Goal: Contribute content: Add original content to the website for others to see

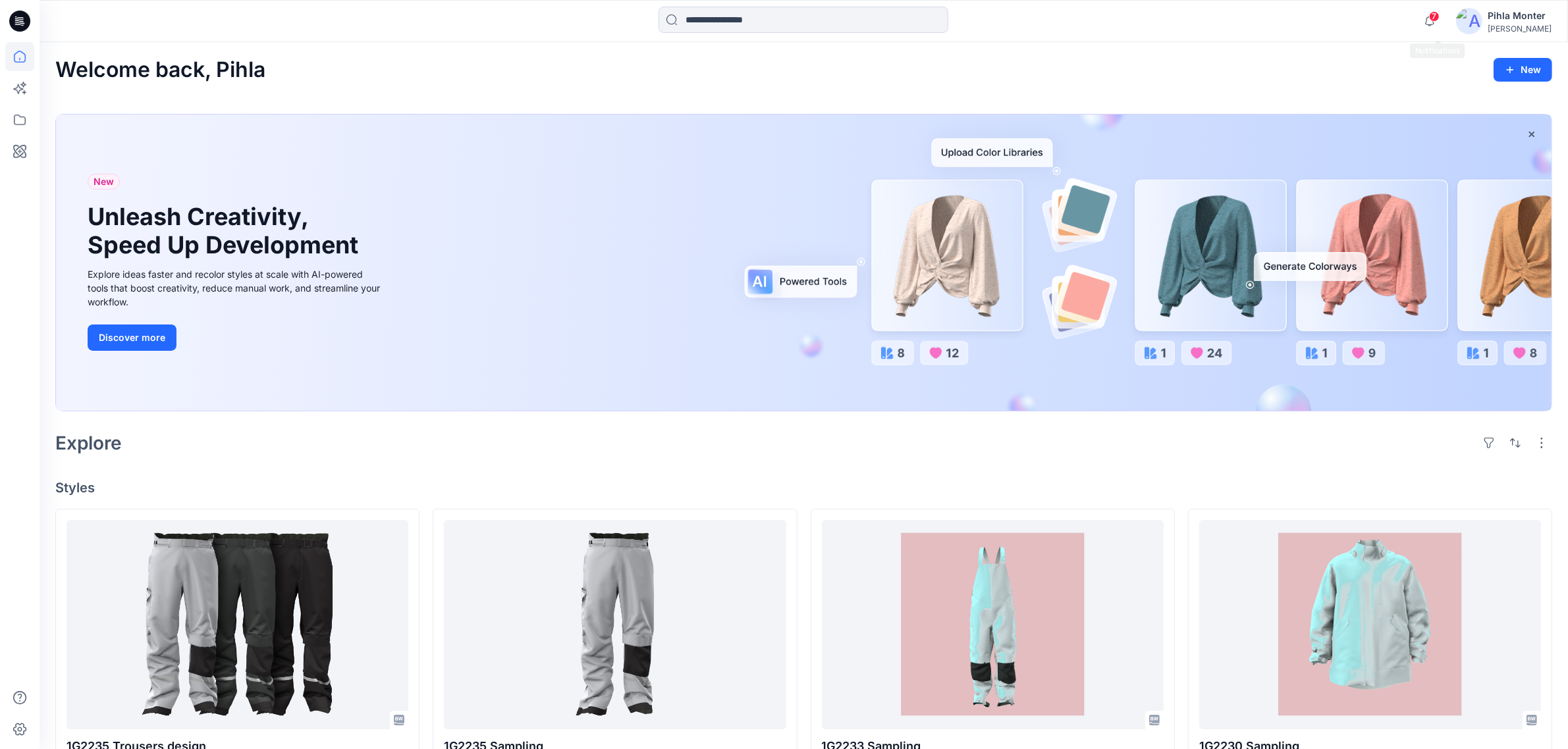
drag, startPoint x: 1430, startPoint y: 24, endPoint x: 1367, endPoint y: 37, distance: 64.3
click at [1430, 24] on icon "button" at bounding box center [1430, 20] width 25 height 26
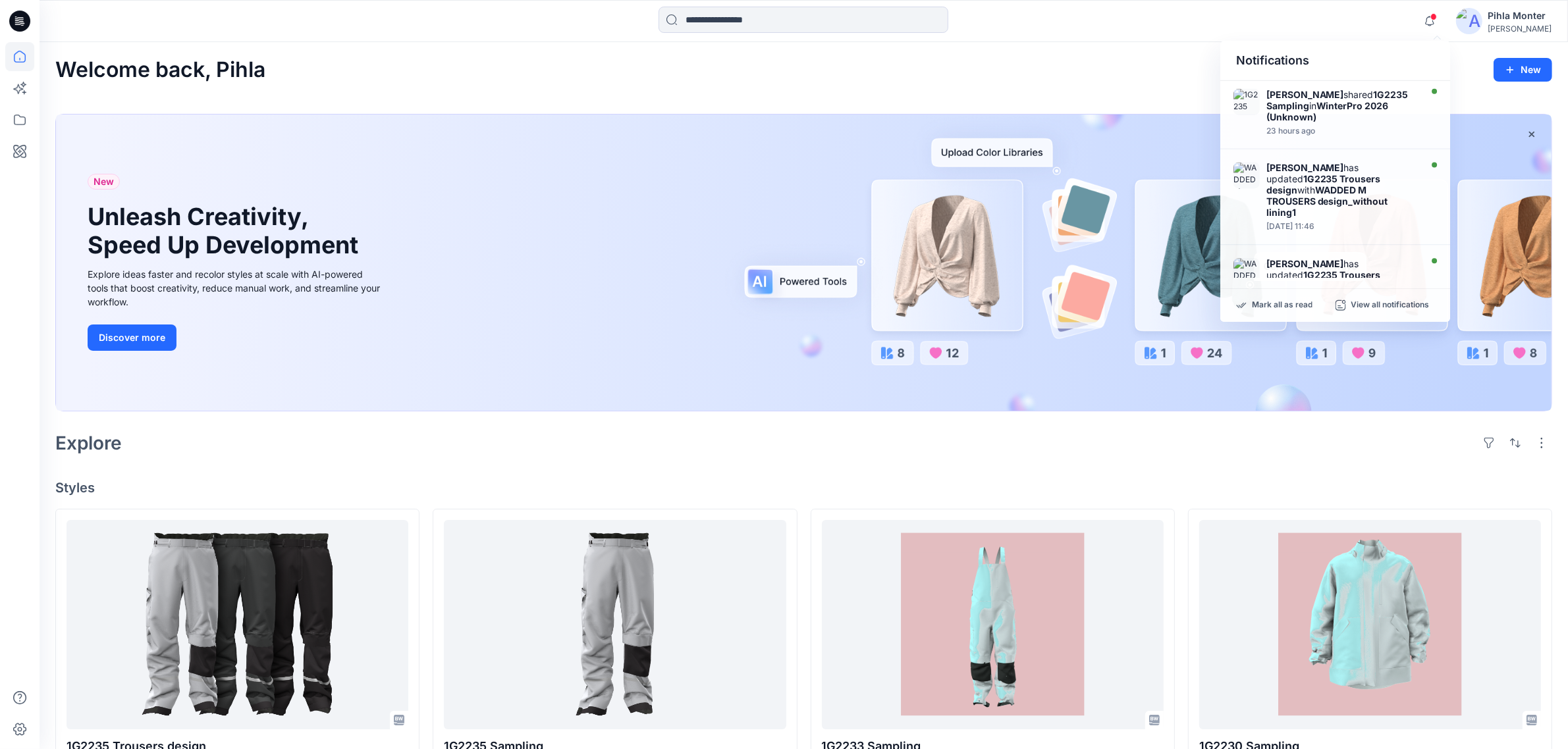
click at [1136, 79] on div "Welcome back, Pihla New" at bounding box center [804, 70] width 1497 height 24
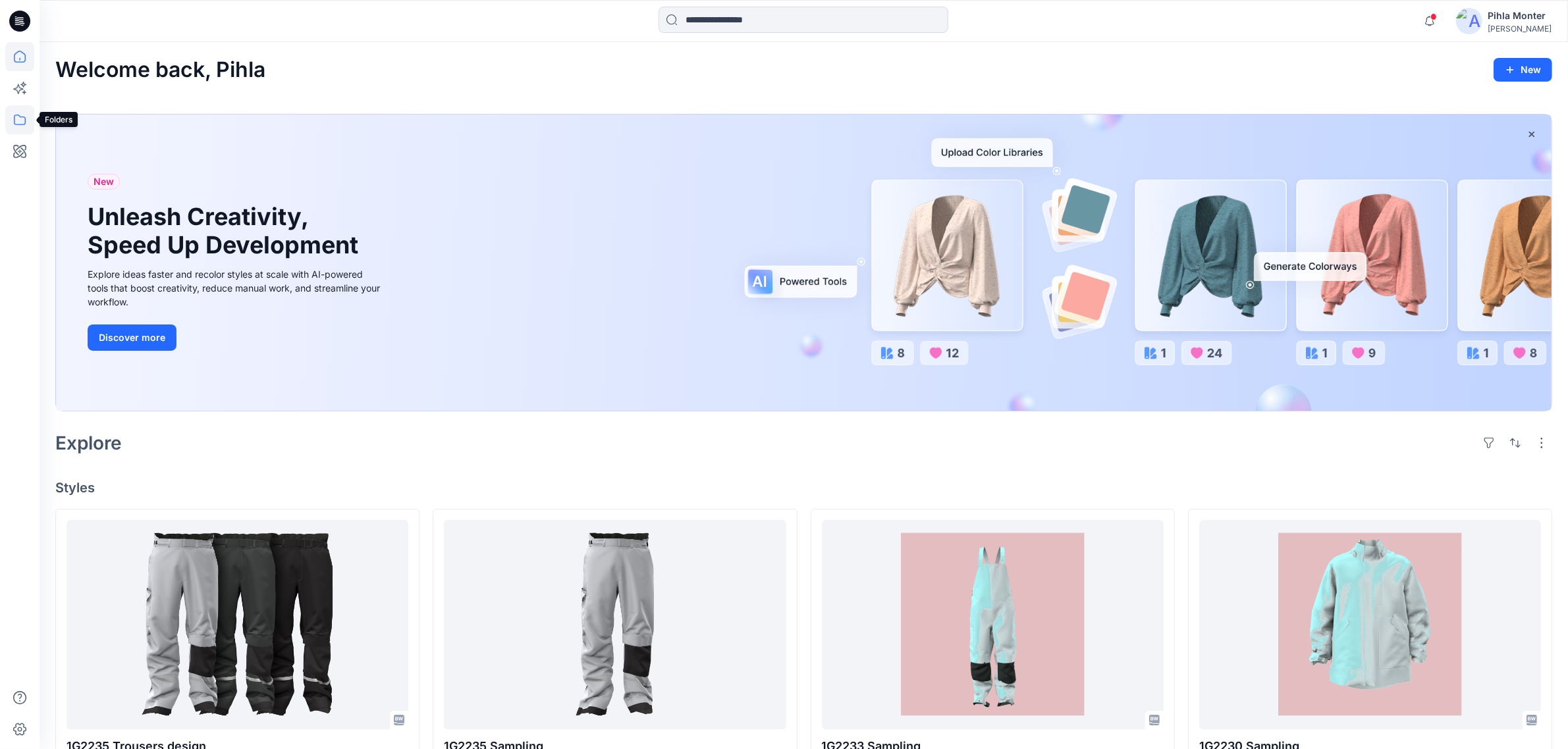
click at [8, 122] on icon at bounding box center [20, 120] width 29 height 29
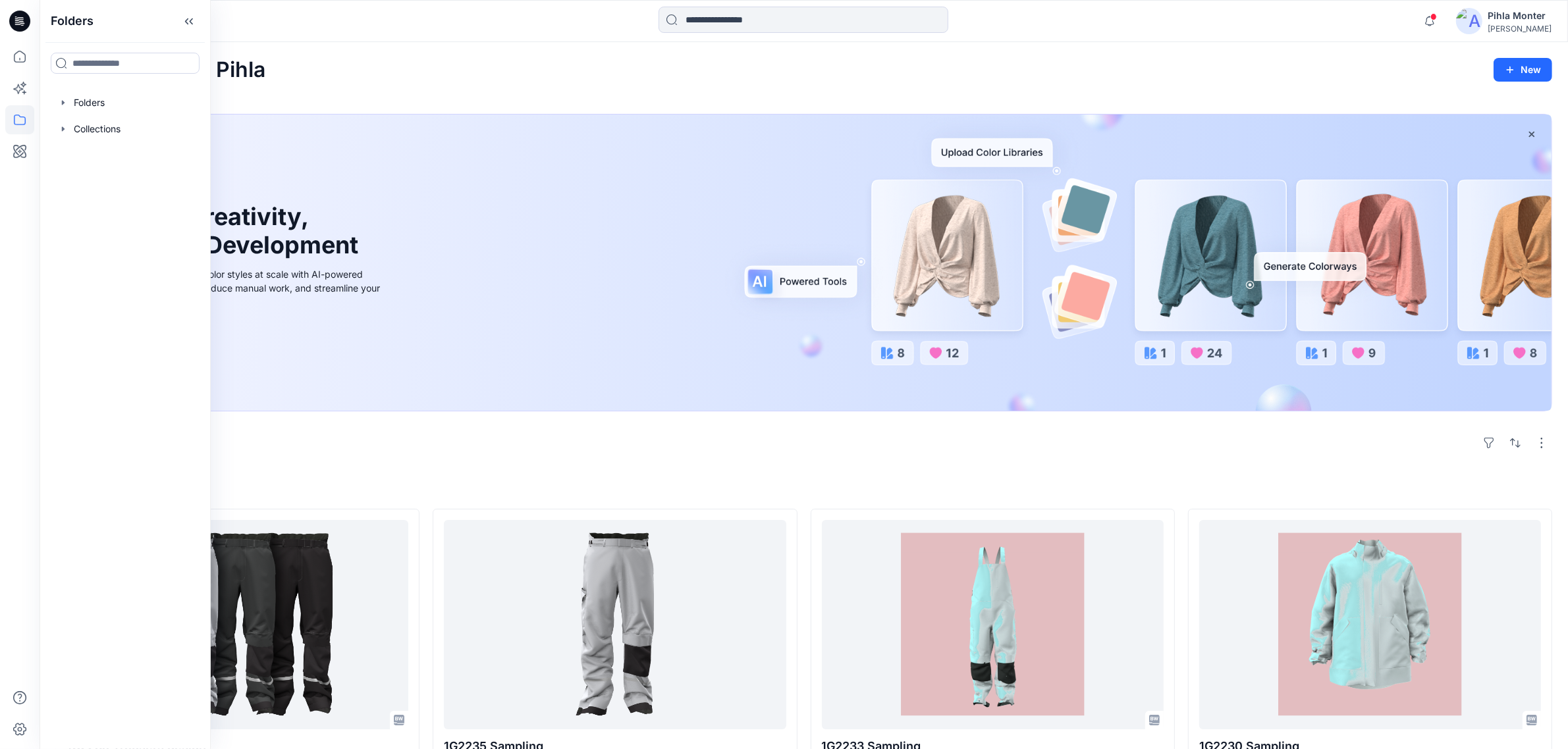
click at [777, 427] on div "Explore" at bounding box center [804, 443] width 1497 height 31
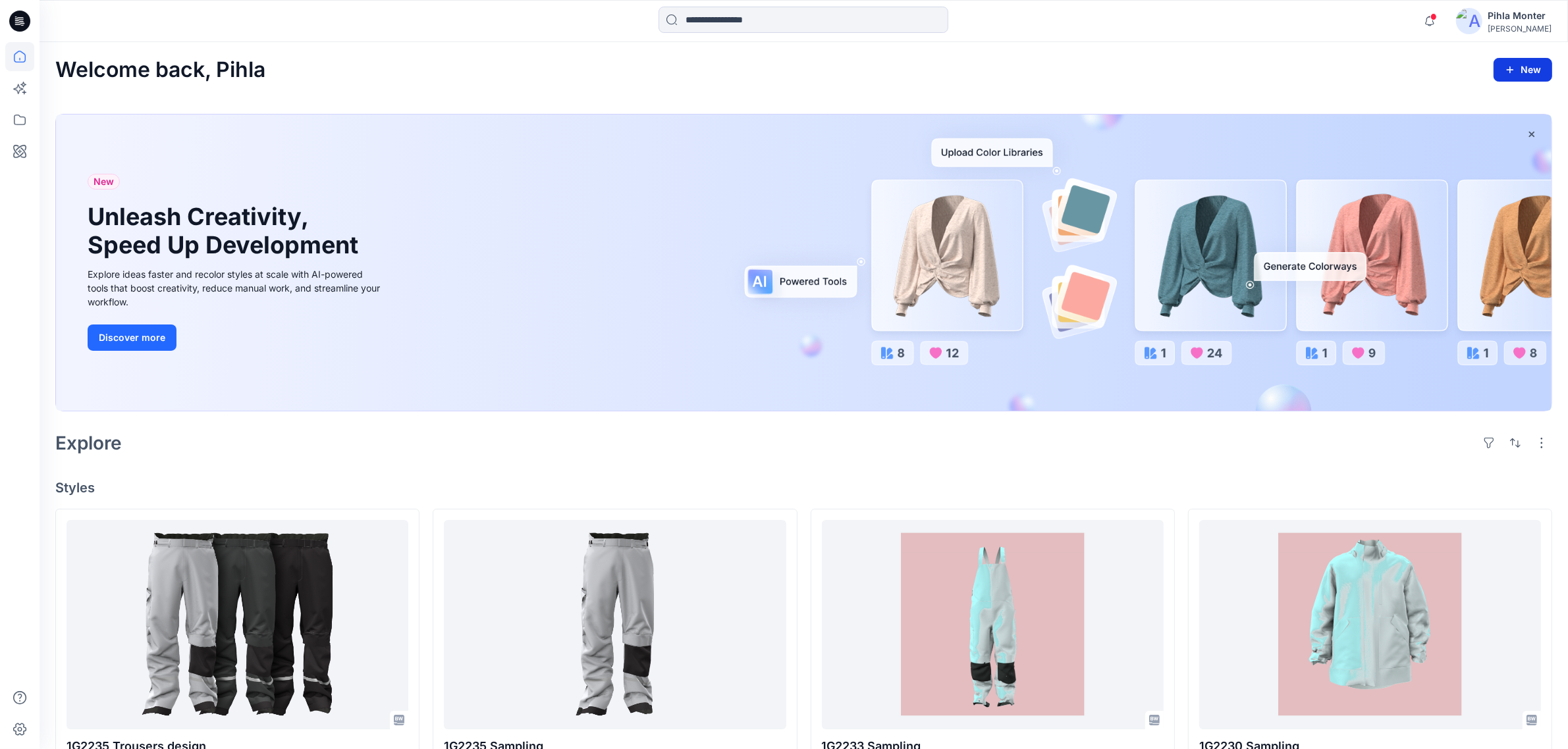
click at [1548, 68] on button "New" at bounding box center [1523, 70] width 58 height 24
click at [1484, 107] on p "New Style" at bounding box center [1482, 103] width 44 height 16
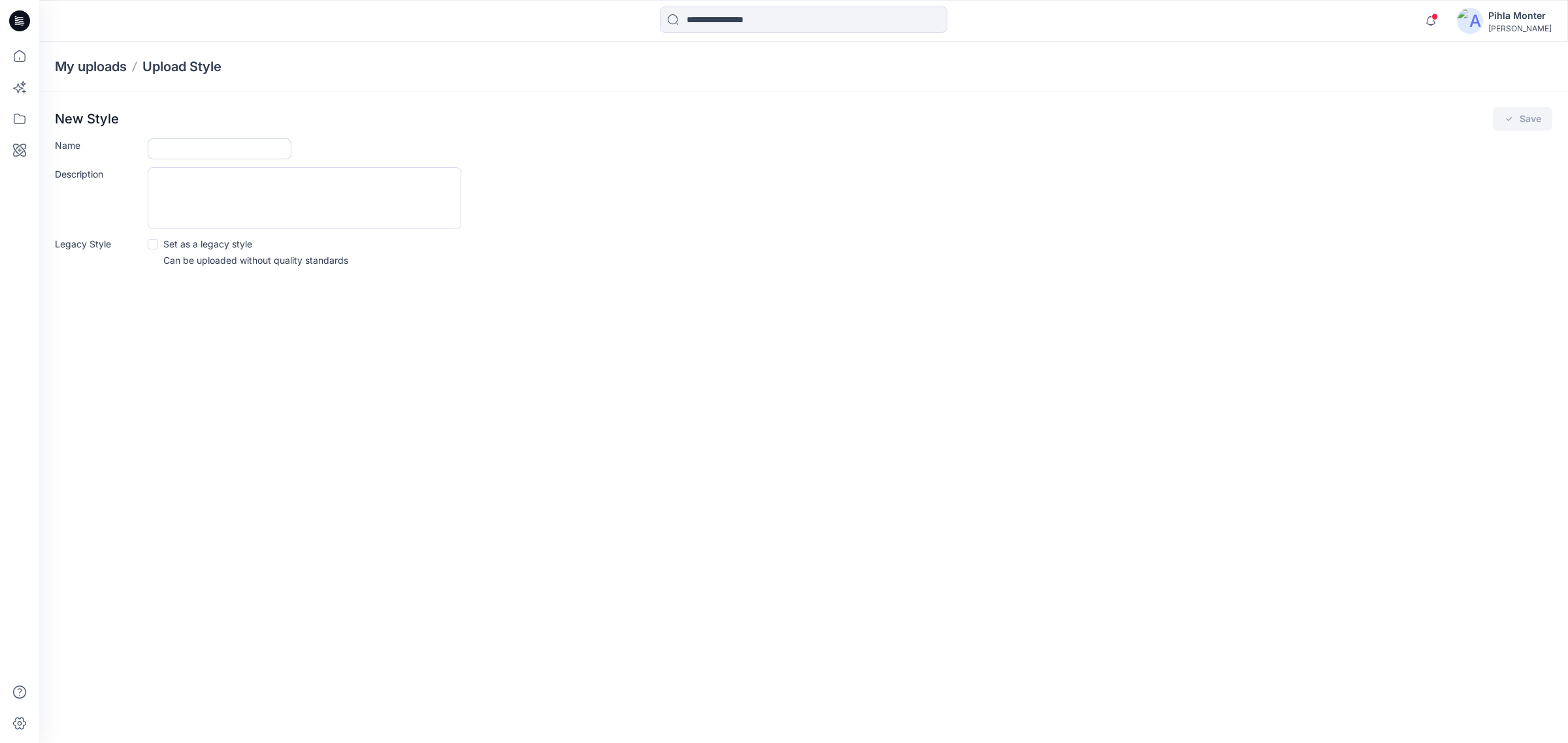
click at [190, 147] on input "Name" at bounding box center [219, 148] width 144 height 21
type input "*********"
click at [1517, 124] on button "Save" at bounding box center [1523, 119] width 59 height 23
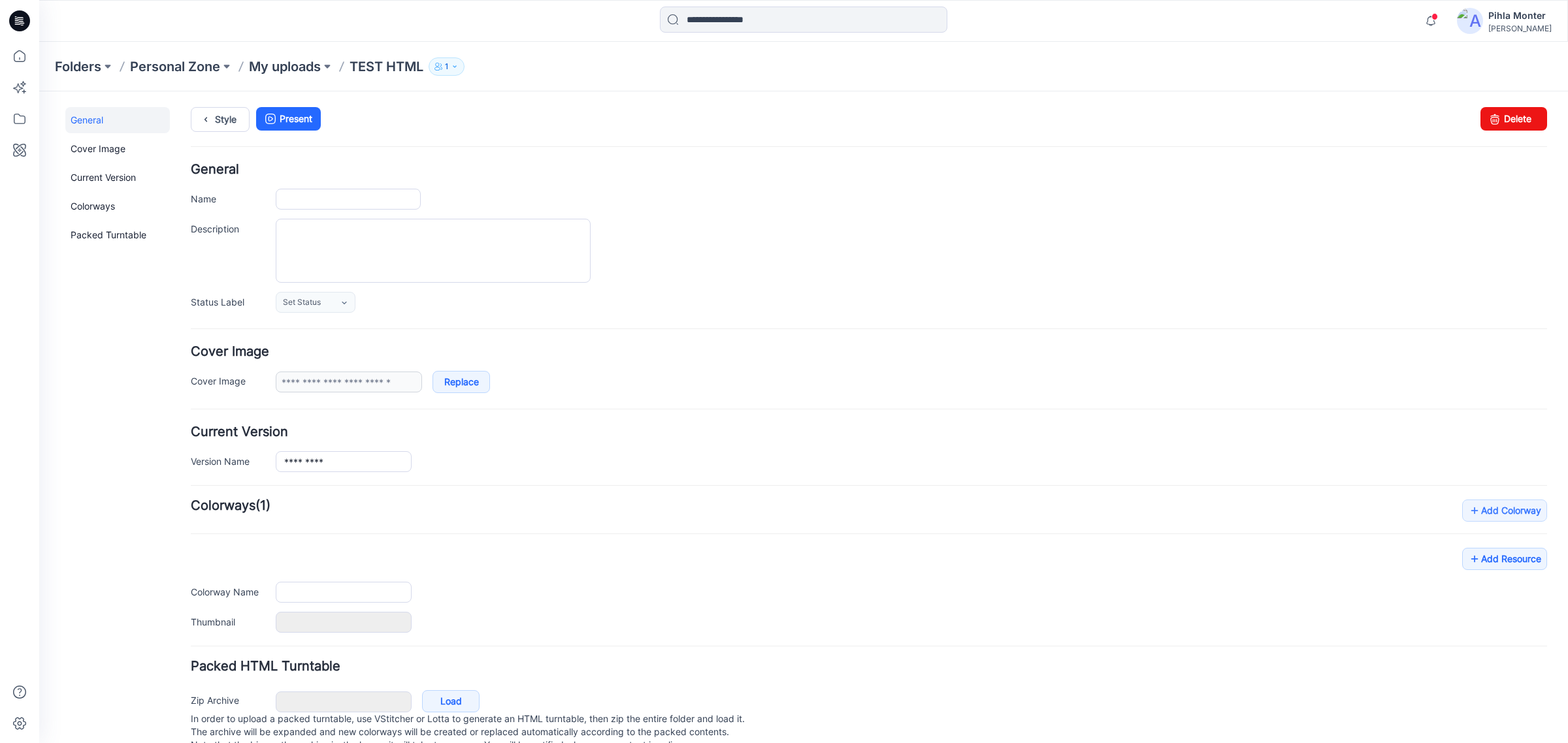
type input "*********"
type input "**********"
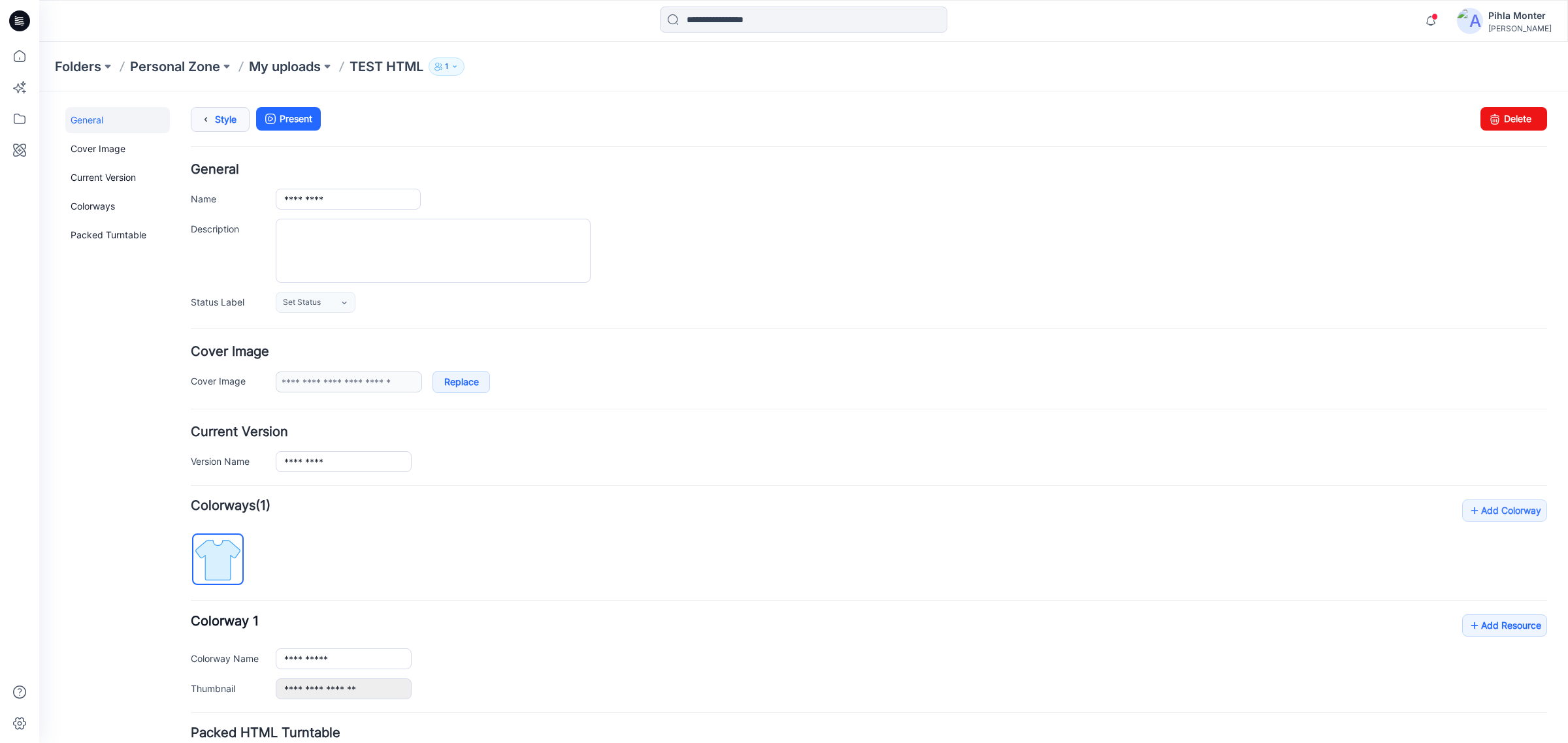
click at [214, 126] on icon at bounding box center [205, 119] width 18 height 23
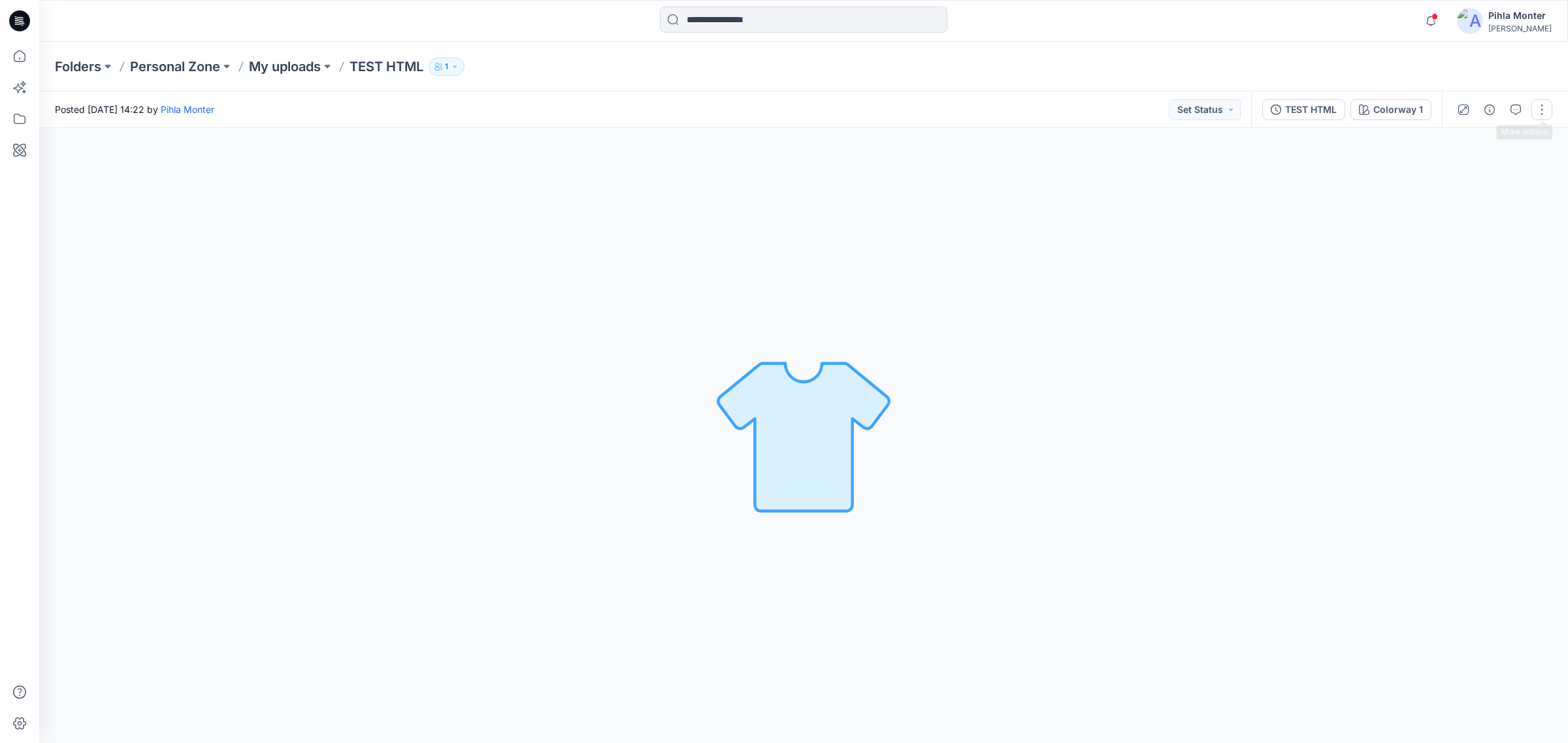
click at [1545, 108] on button "button" at bounding box center [1541, 109] width 21 height 21
click at [1462, 168] on button "Edit" at bounding box center [1487, 176] width 120 height 24
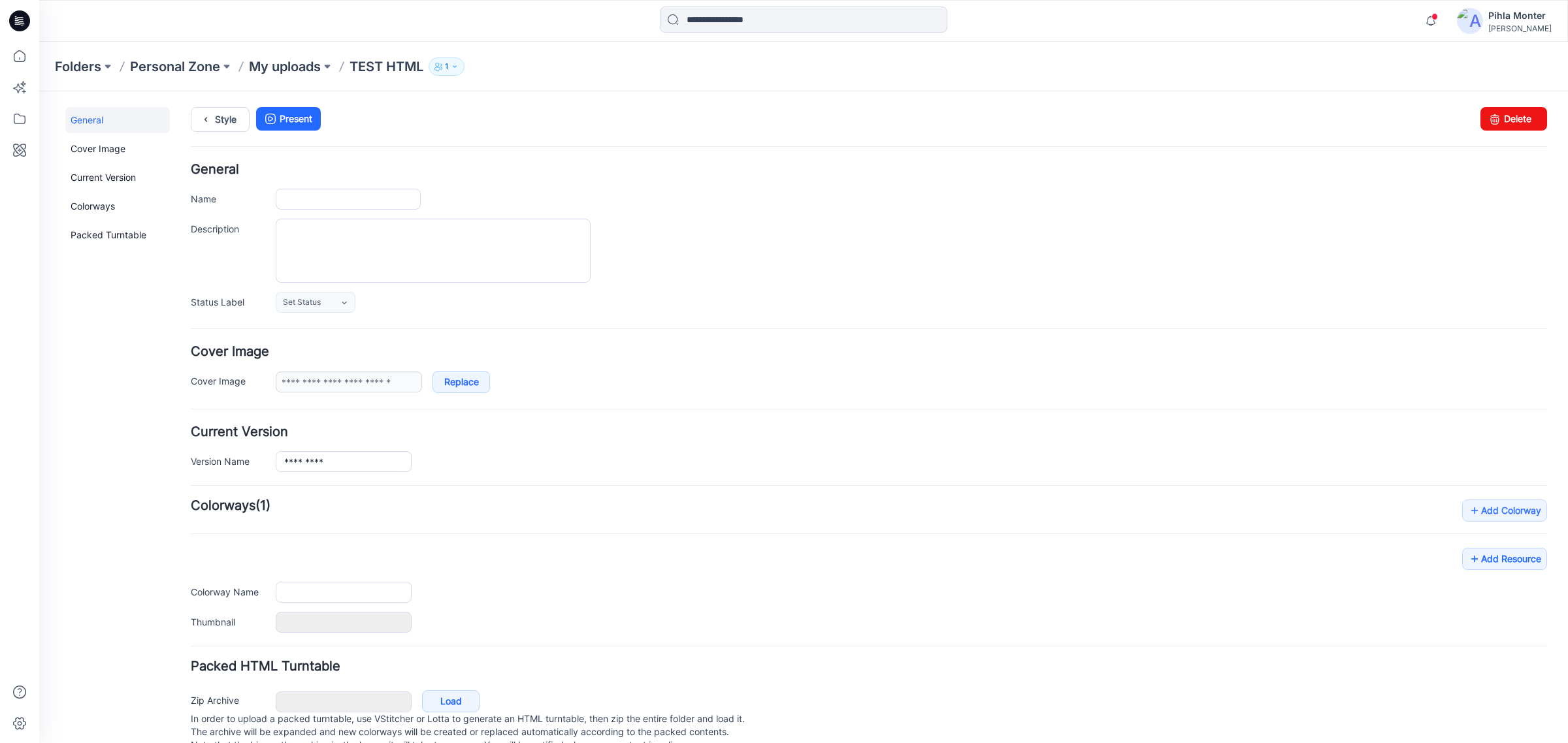
type input "*********"
type input "**********"
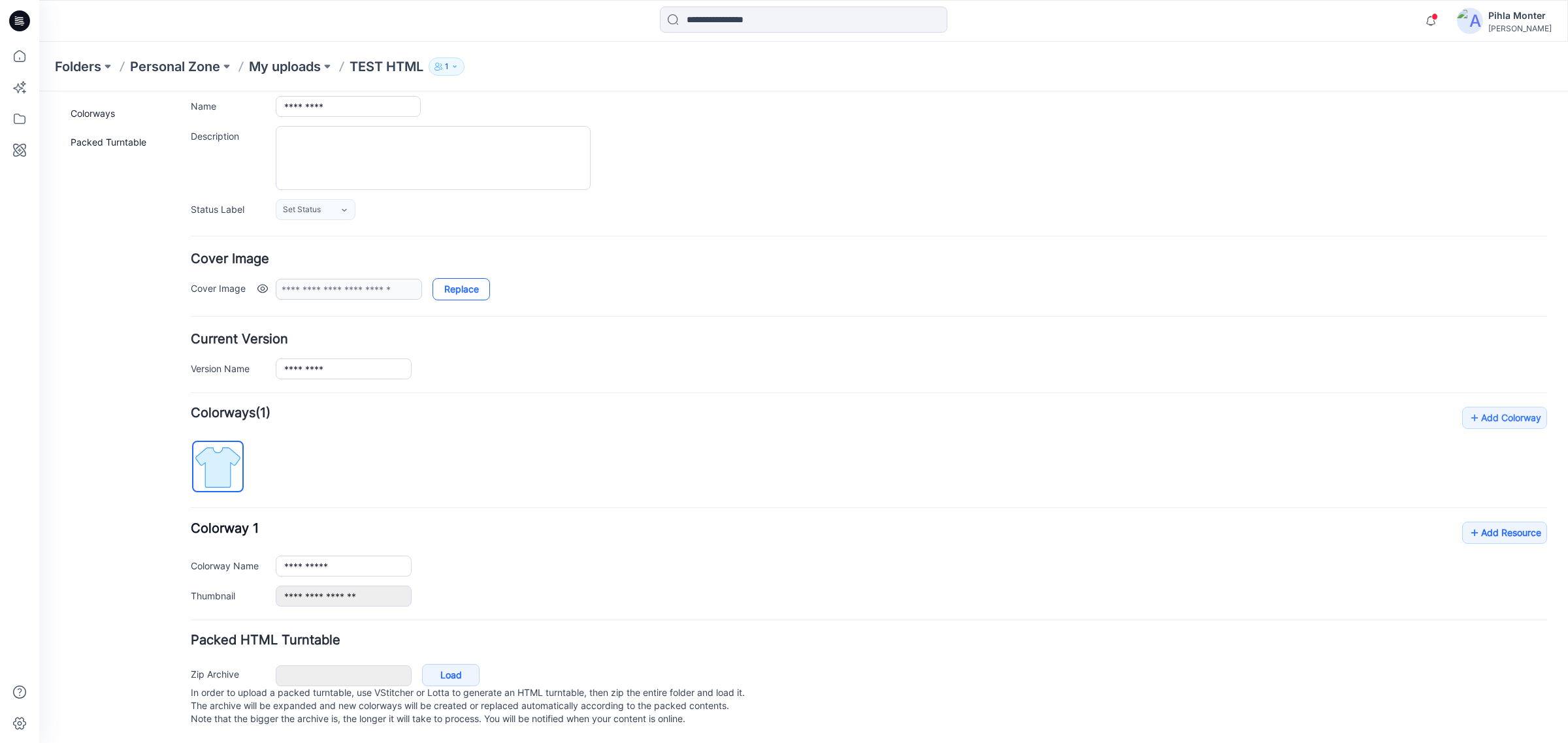
scroll to position [109, 0]
drag, startPoint x: 191, startPoint y: 627, endPoint x: 380, endPoint y: 632, distance: 189.1
click at [380, 634] on h4 "Packed HTML Turntable" at bounding box center [868, 640] width 1356 height 12
click at [163, 651] on div "General Cover Image Current Version Colorways Packed Turntable" at bounding box center [118, 379] width 105 height 729
drag, startPoint x: 188, startPoint y: 695, endPoint x: 307, endPoint y: 702, distance: 119.2
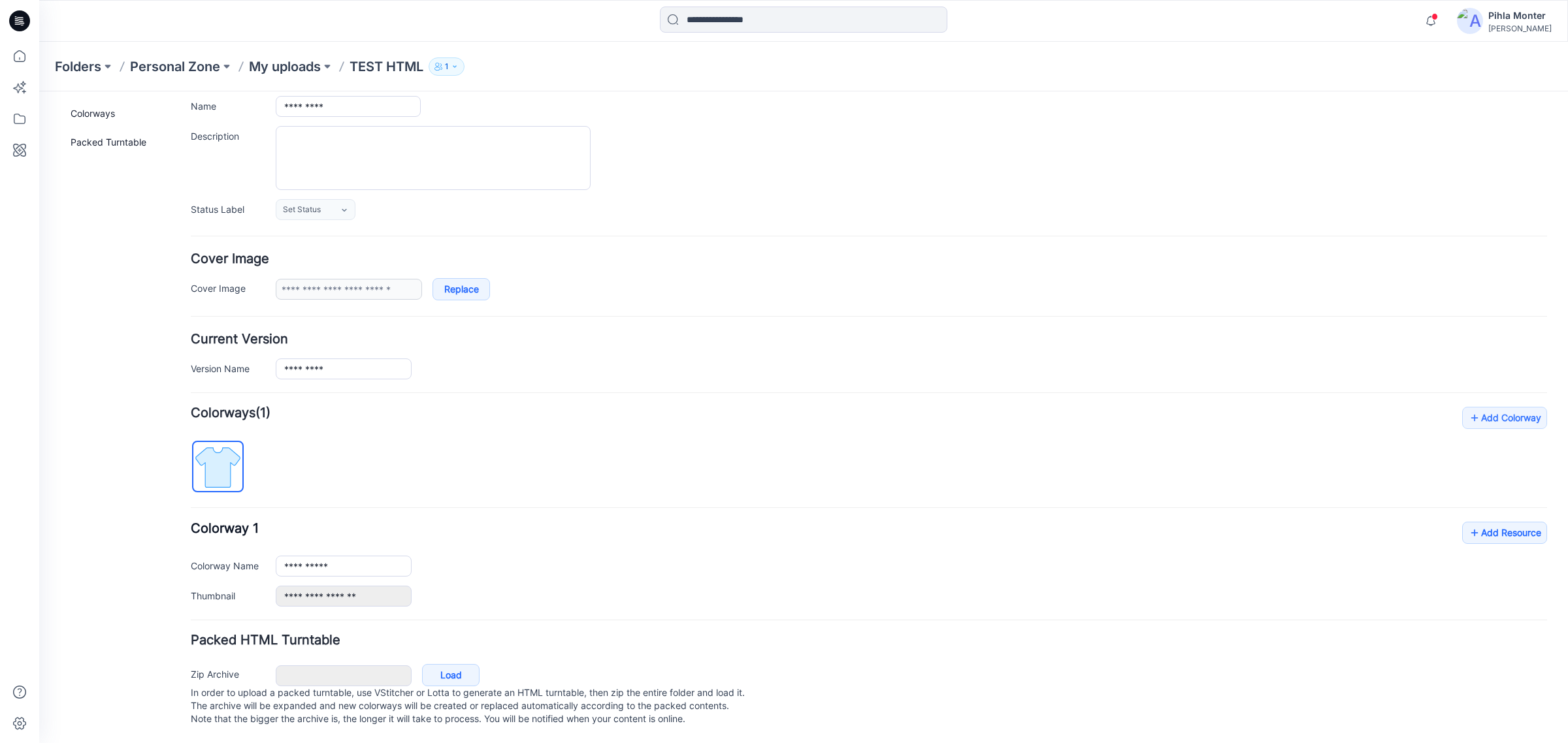
click at [301, 702] on div "Zip Archive Cancel Load In order to upload a packed turntable, use VStitcher or…" at bounding box center [868, 695] width 1366 height 70
drag, startPoint x: 693, startPoint y: 722, endPoint x: 323, endPoint y: 710, distance: 370.2
click at [323, 710] on p "In order to upload a packed turntable, use VStitcher or Lotta to generate an HT…" at bounding box center [868, 706] width 1356 height 39
click at [454, 665] on link "Load" at bounding box center [451, 675] width 58 height 22
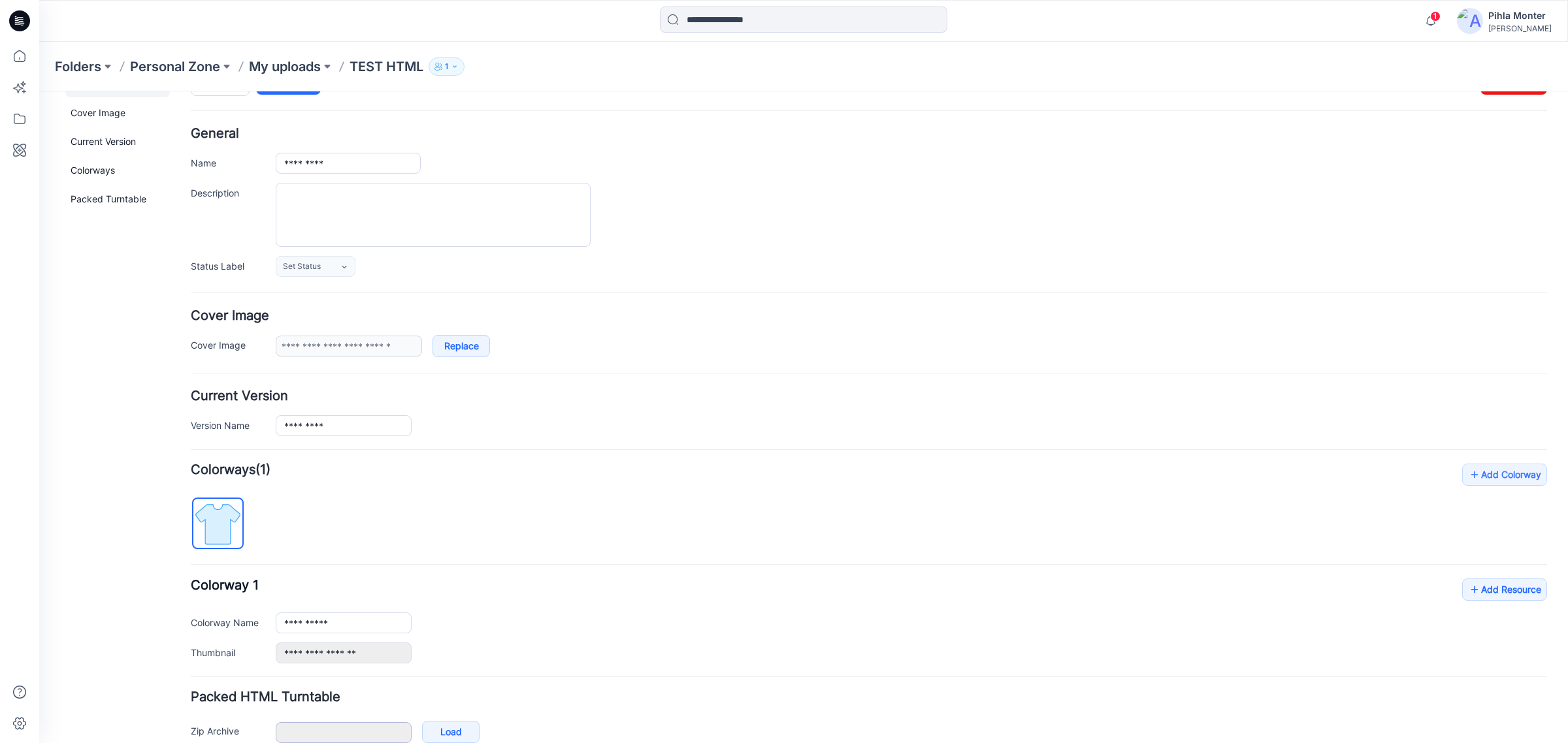
scroll to position [0, 0]
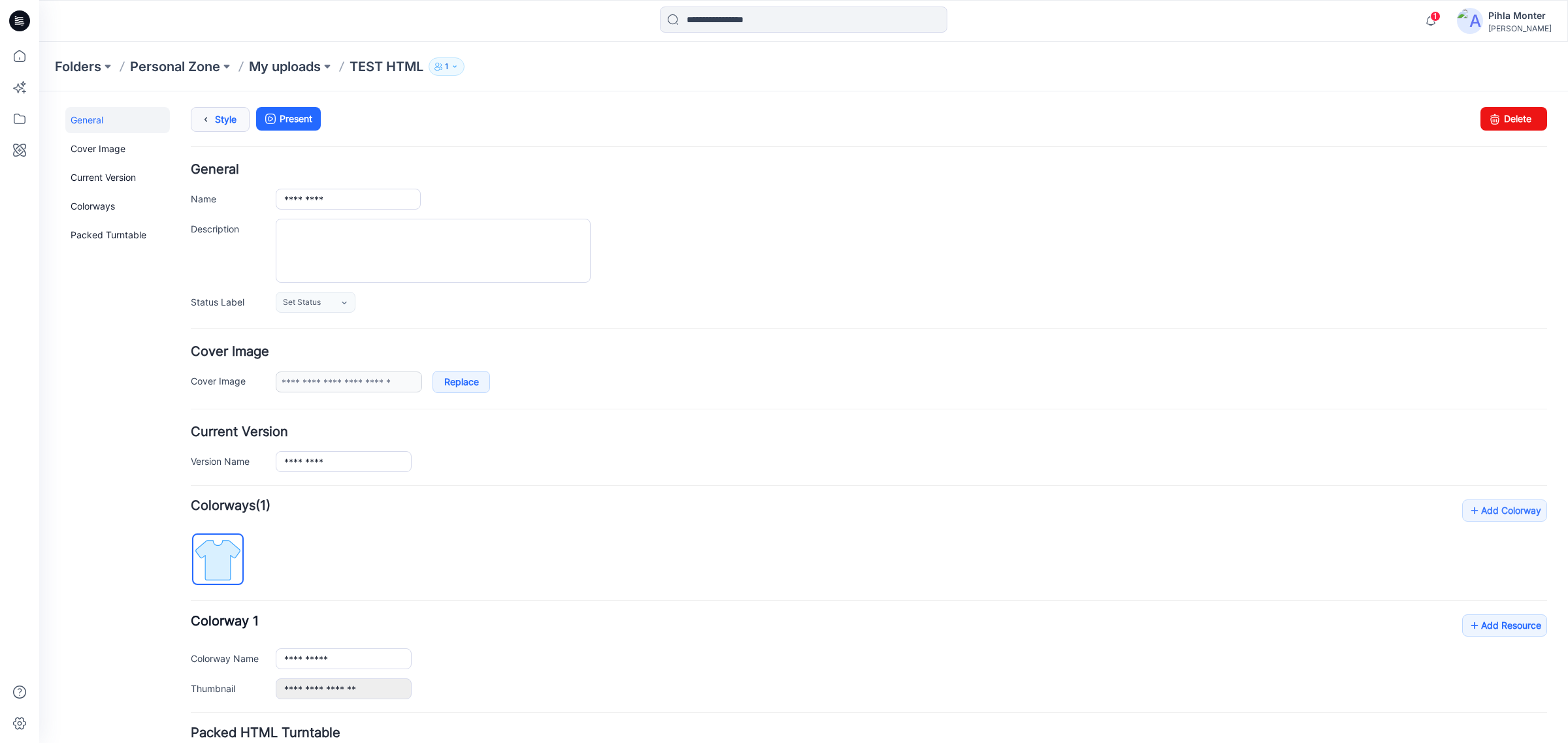
click at [222, 121] on link "Style" at bounding box center [219, 119] width 59 height 25
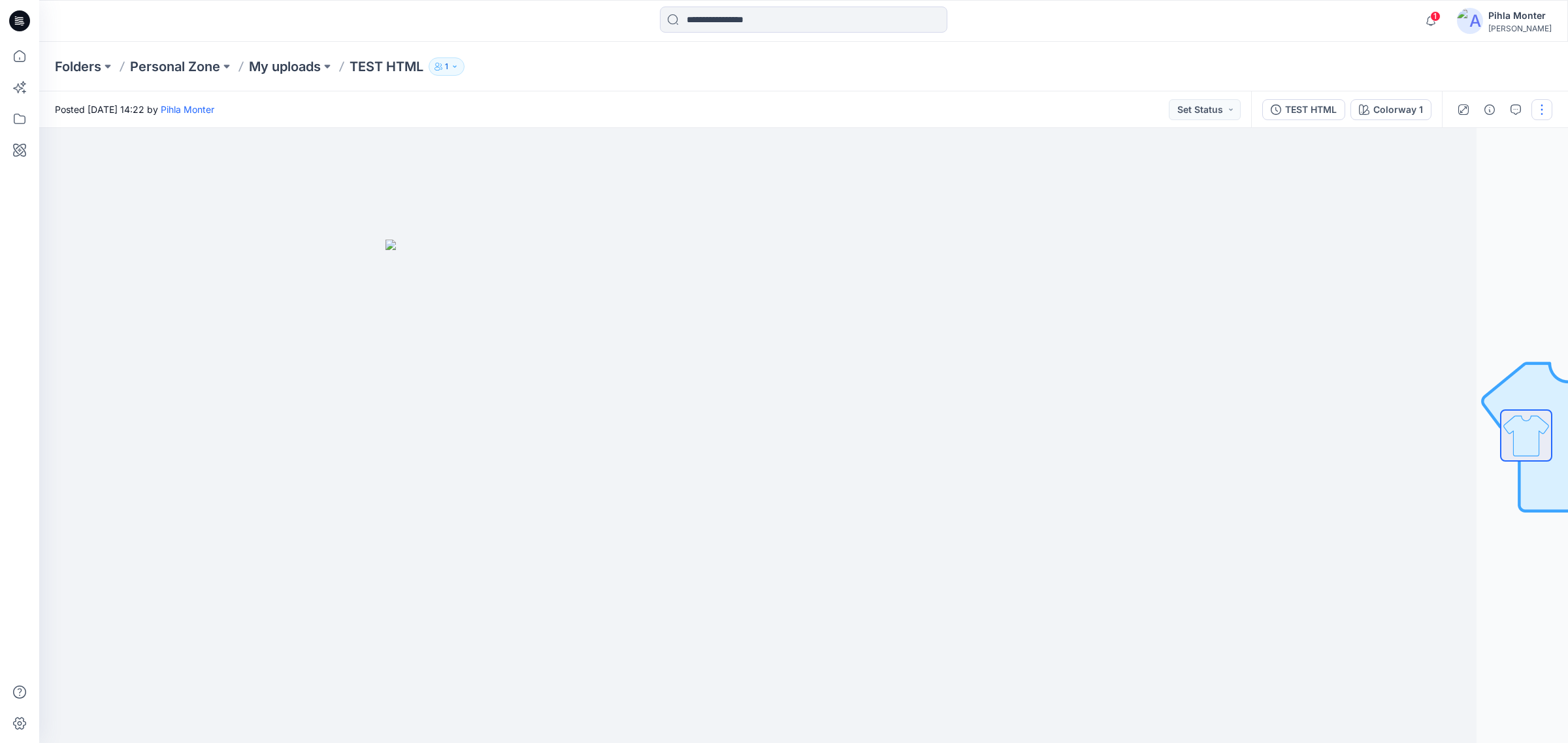
click at [1536, 114] on button "button" at bounding box center [1541, 109] width 21 height 21
click at [1455, 174] on p "Edit" at bounding box center [1459, 176] width 16 height 14
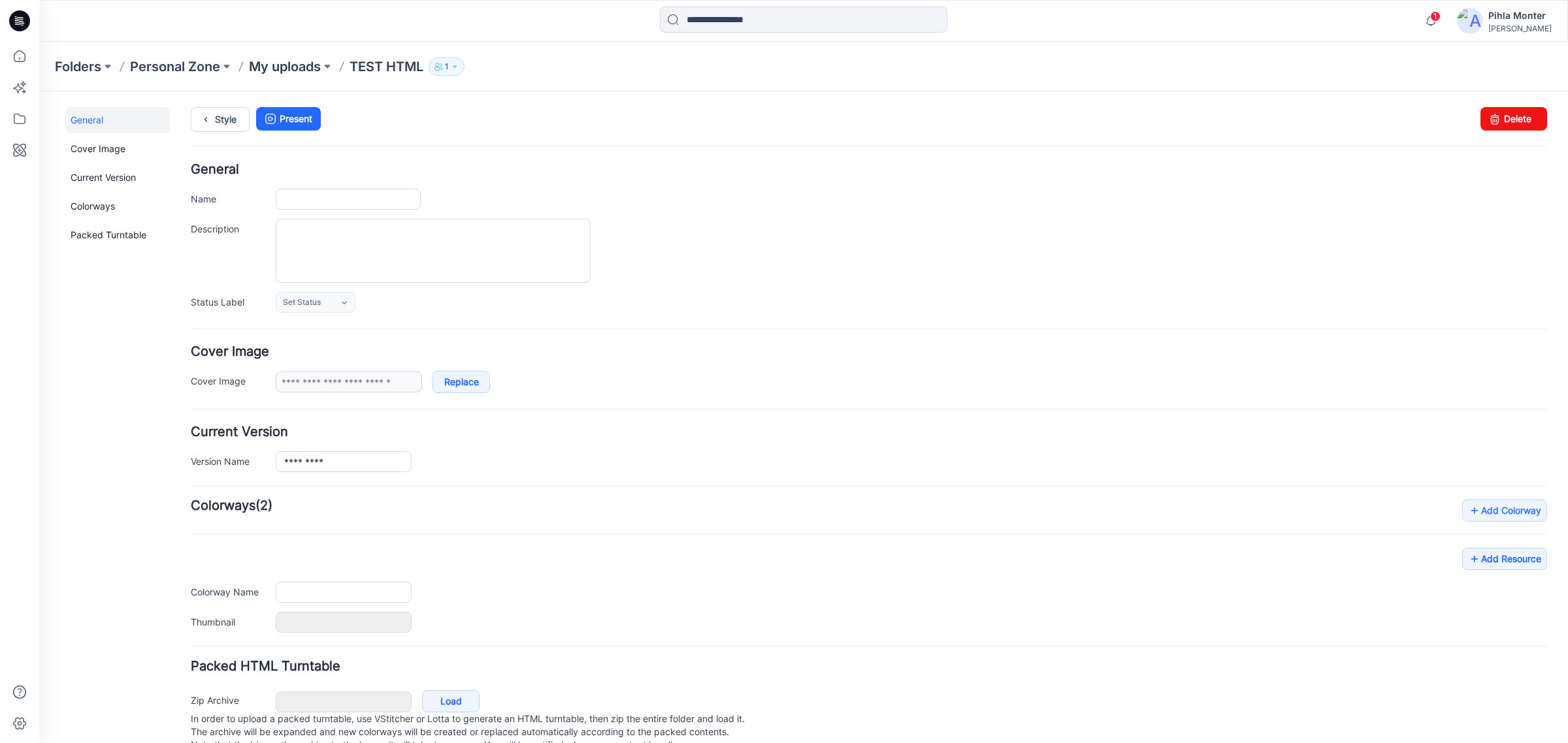
type input "*********"
type input "**********"
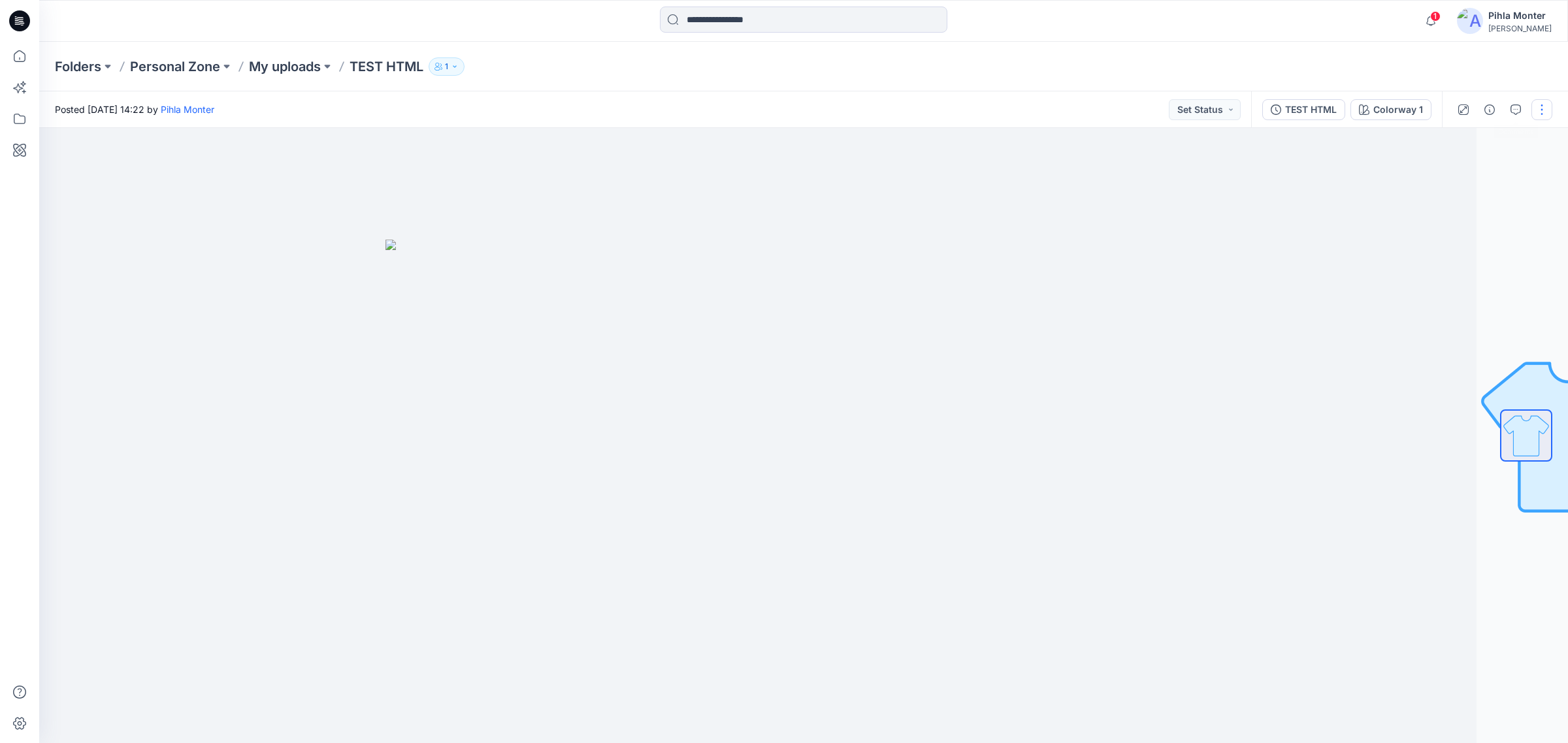
click at [1540, 110] on button "button" at bounding box center [1541, 109] width 21 height 21
click at [1480, 172] on button "Edit" at bounding box center [1487, 176] width 120 height 24
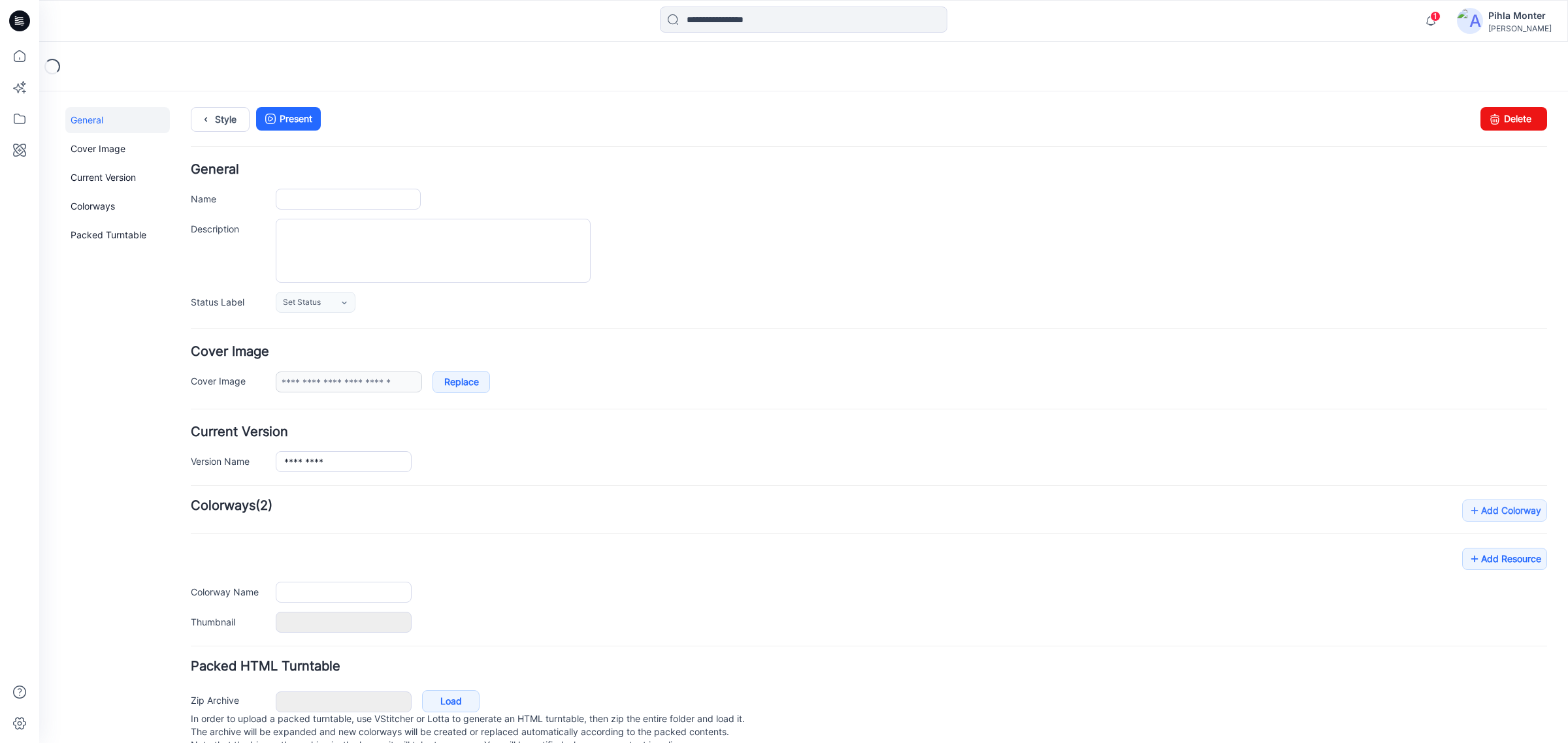
type input "*********"
type input "**********"
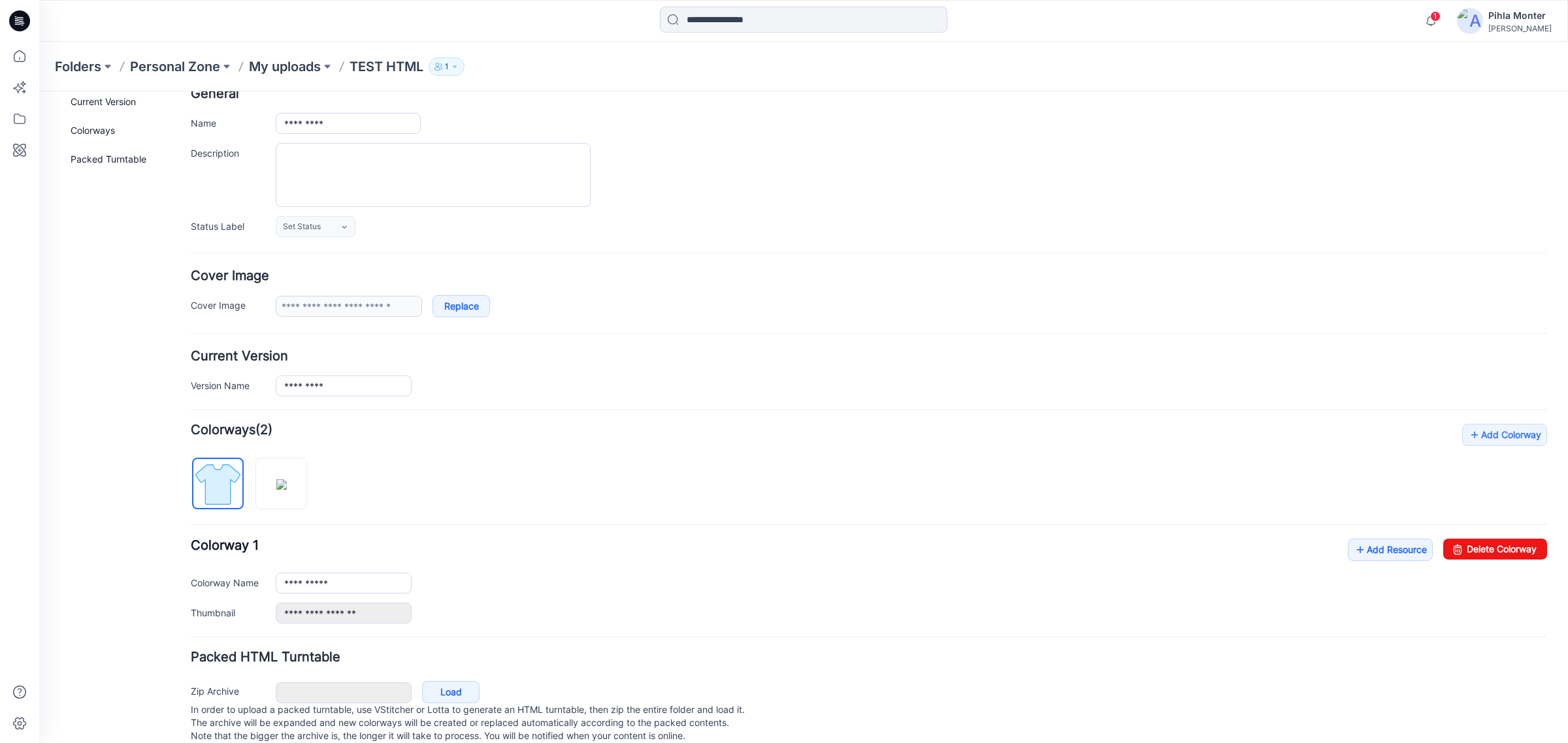
scroll to position [82, 0]
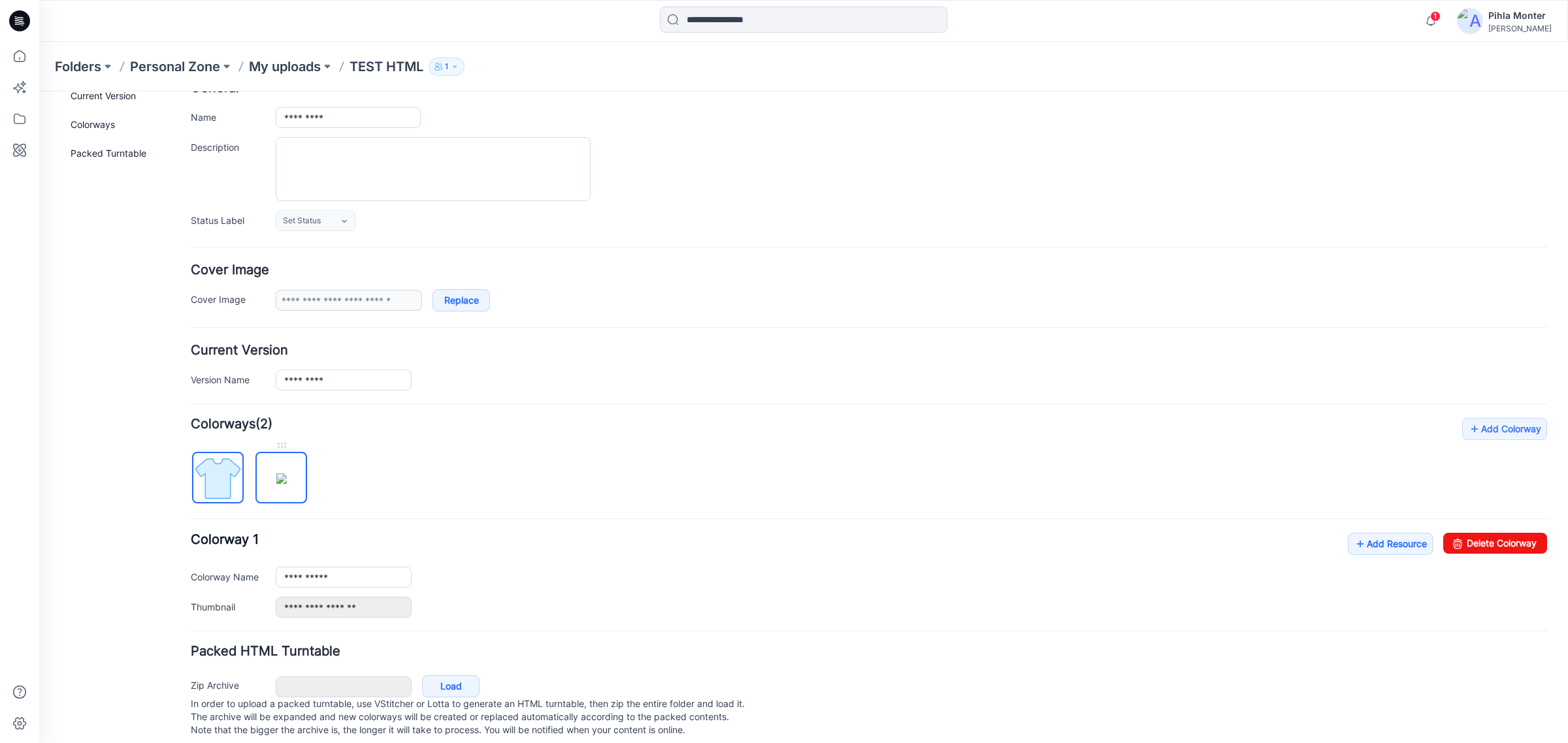
click at [281, 484] on img at bounding box center [281, 478] width 10 height 10
type input "**********"
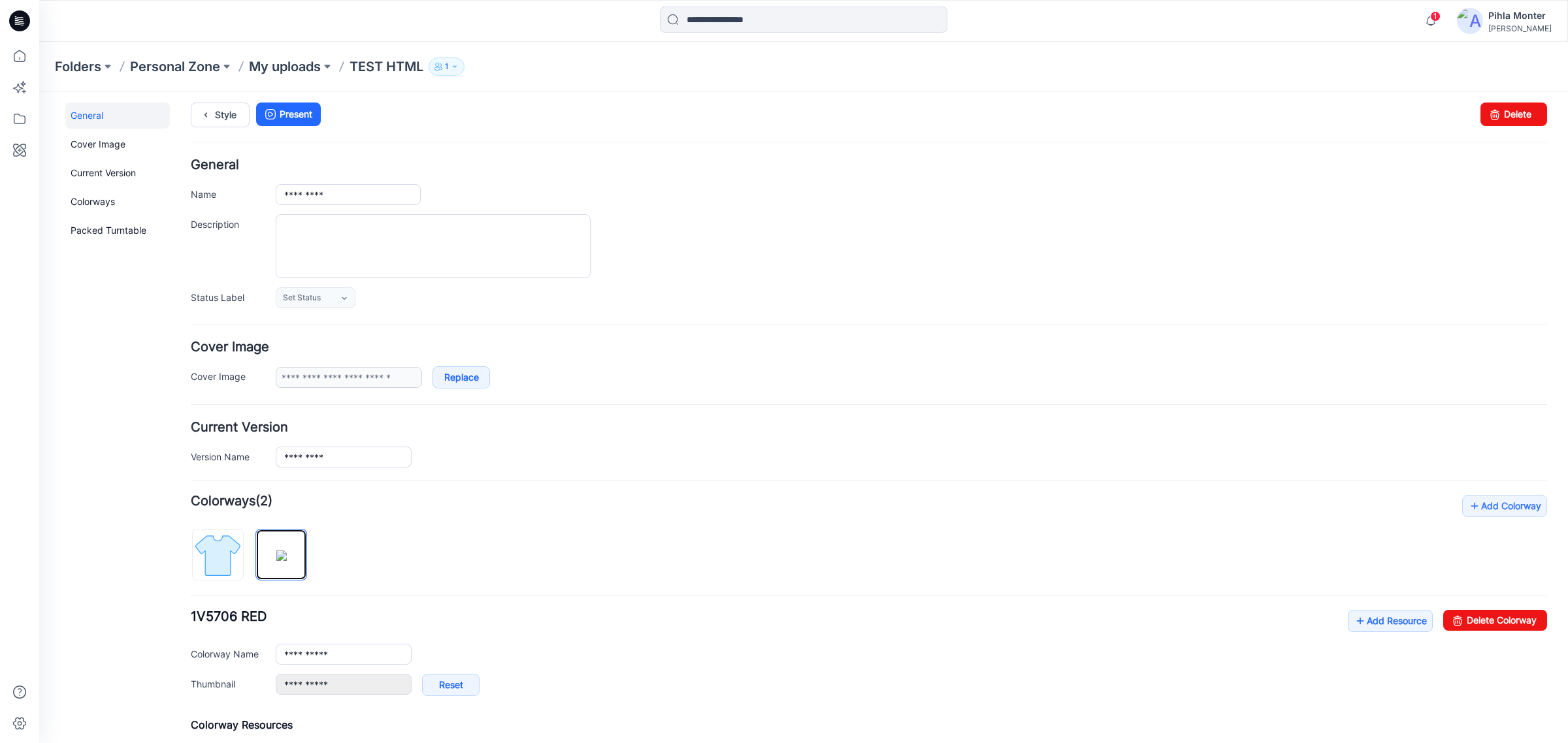
scroll to position [0, 0]
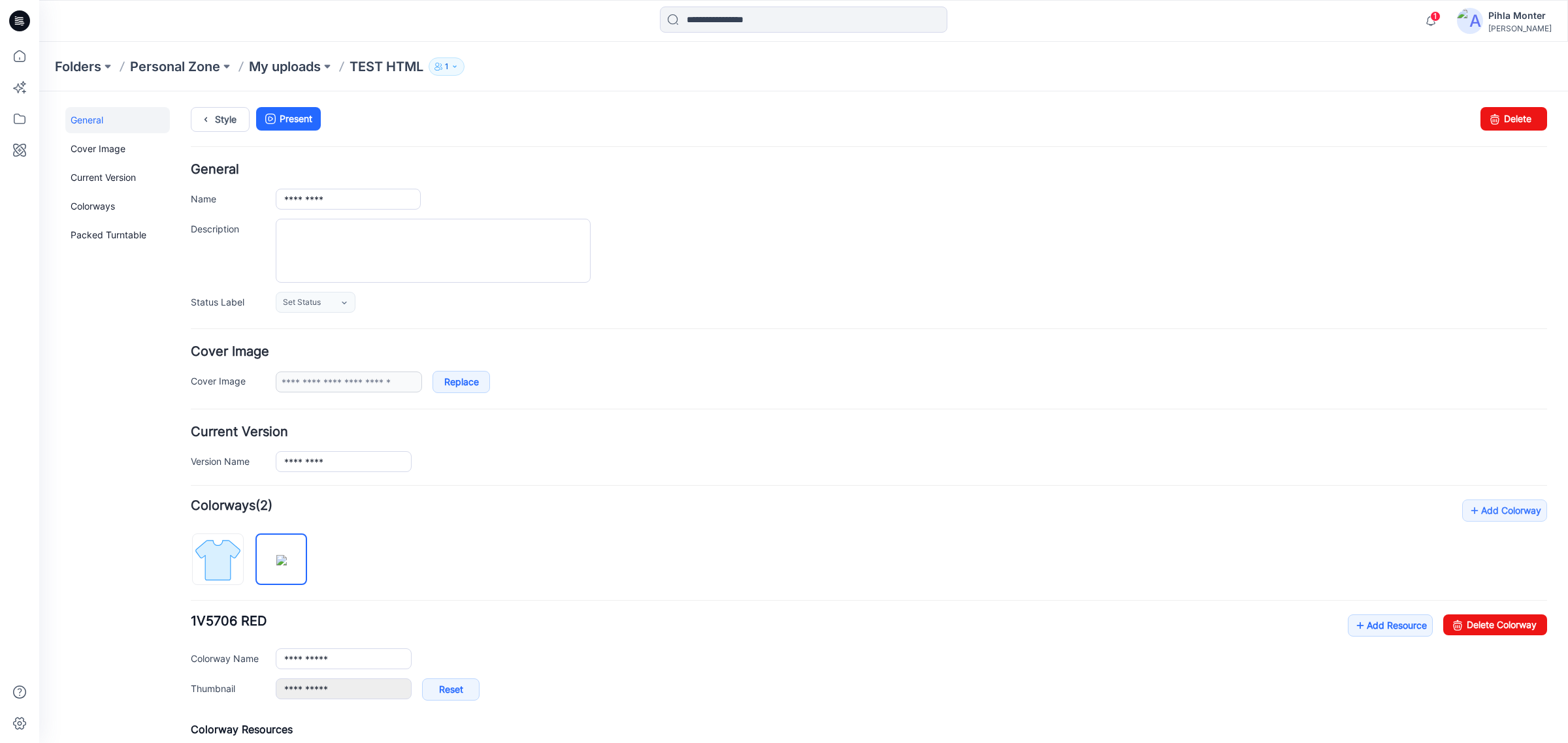
click at [223, 136] on div "Style Present Changes Saved Delete" at bounding box center [868, 135] width 1356 height 56
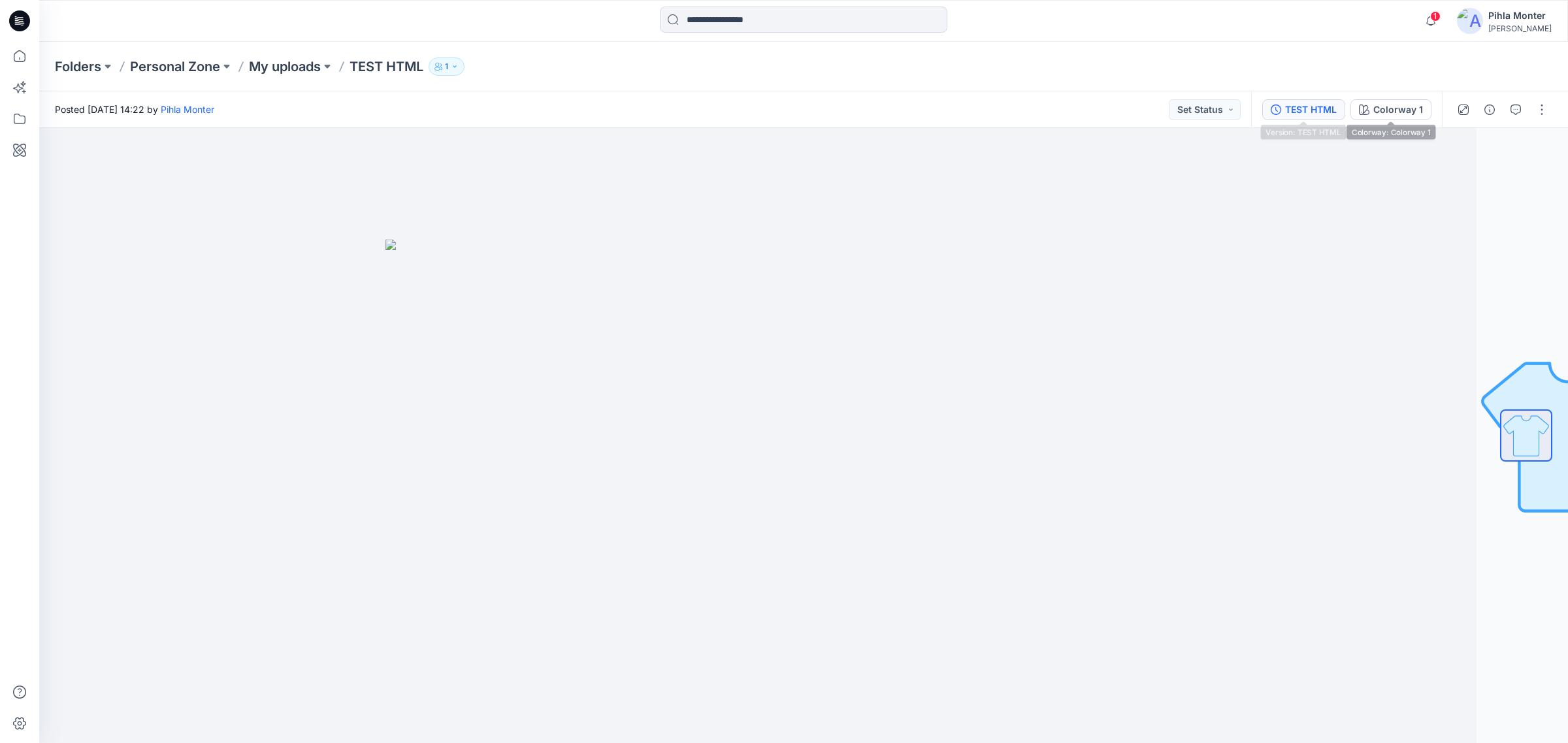
click at [1311, 110] on div "TEST HTML" at bounding box center [1311, 109] width 52 height 14
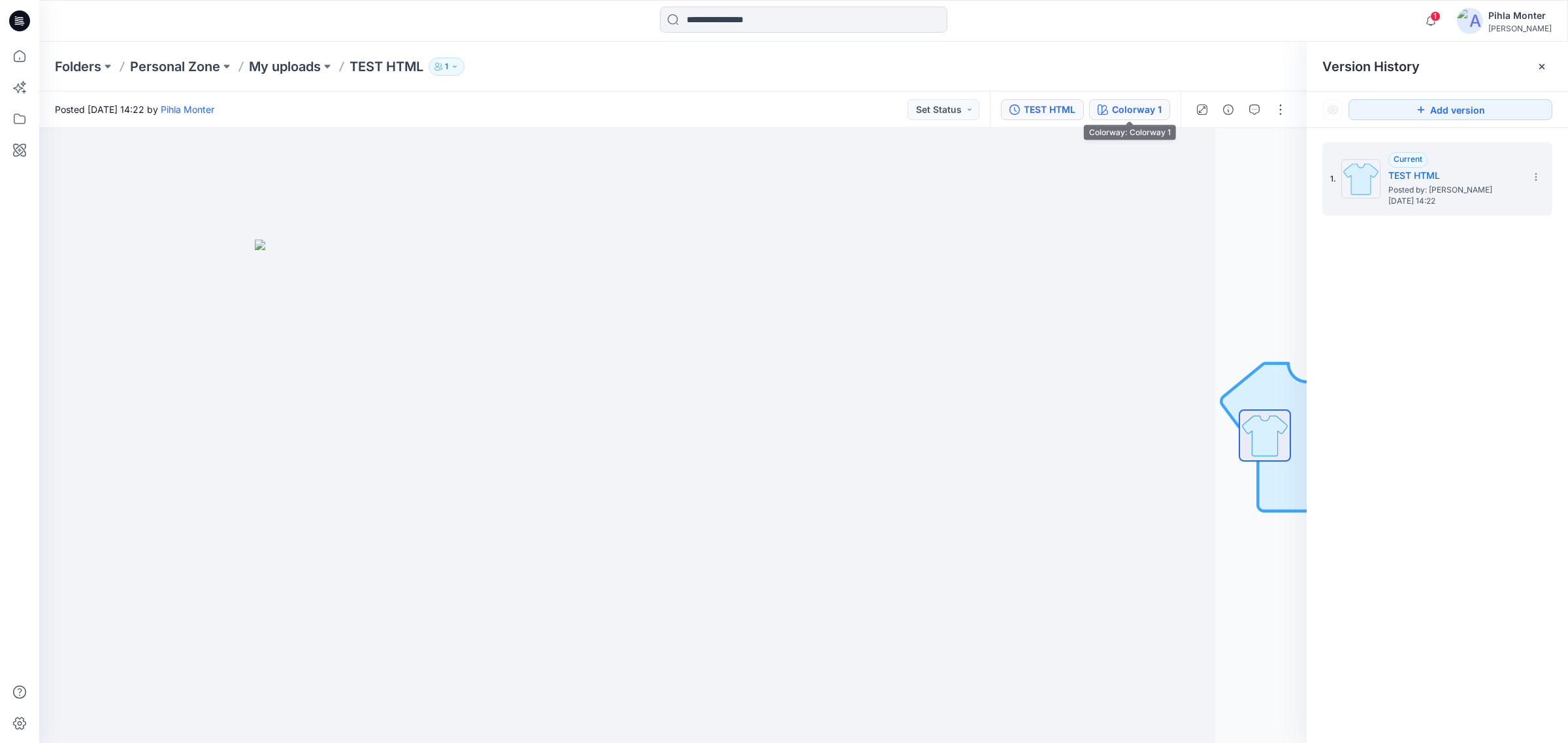
click at [1143, 114] on div "Colorway 1" at bounding box center [1137, 109] width 50 height 14
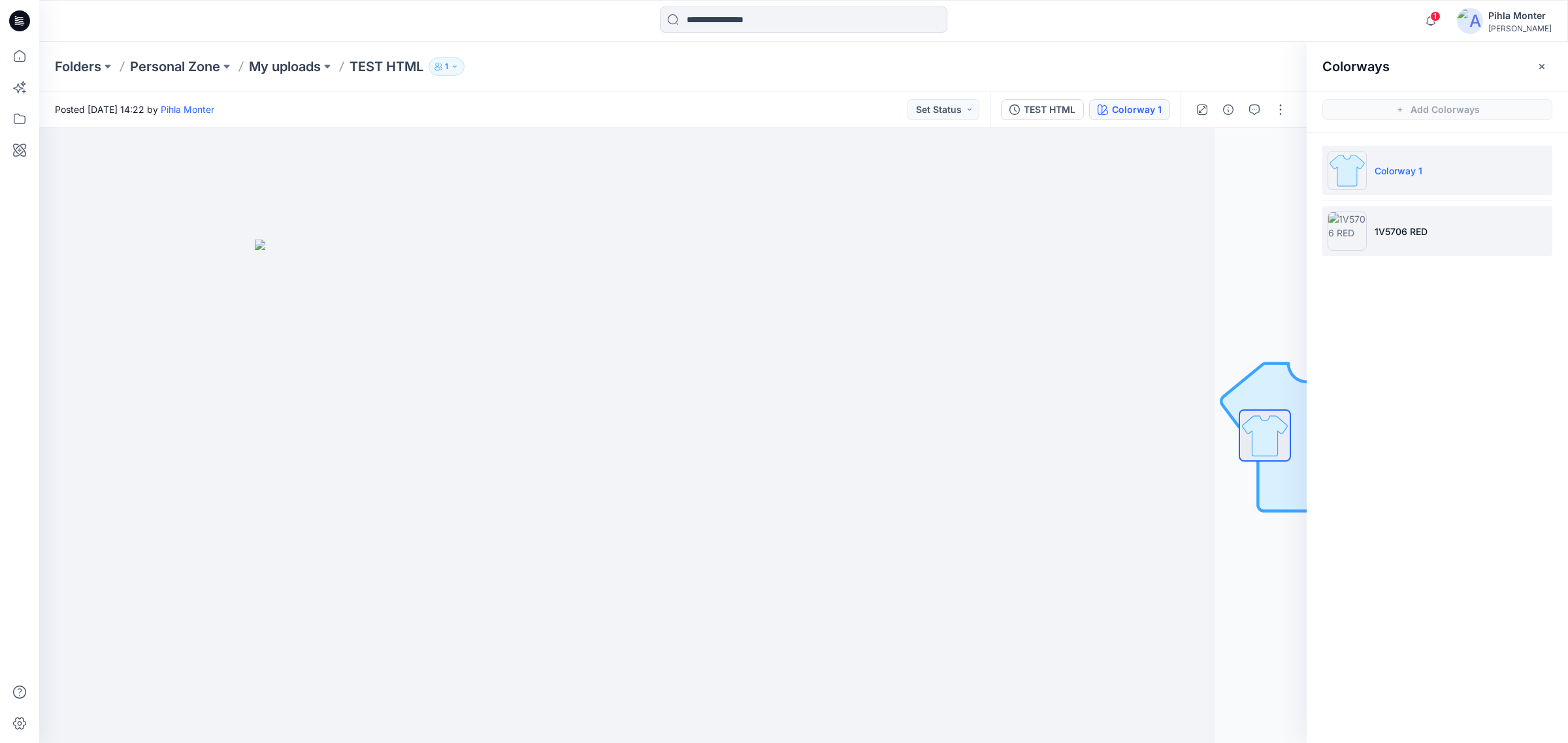
click at [1419, 233] on p "1V5706 RED" at bounding box center [1402, 232] width 53 height 14
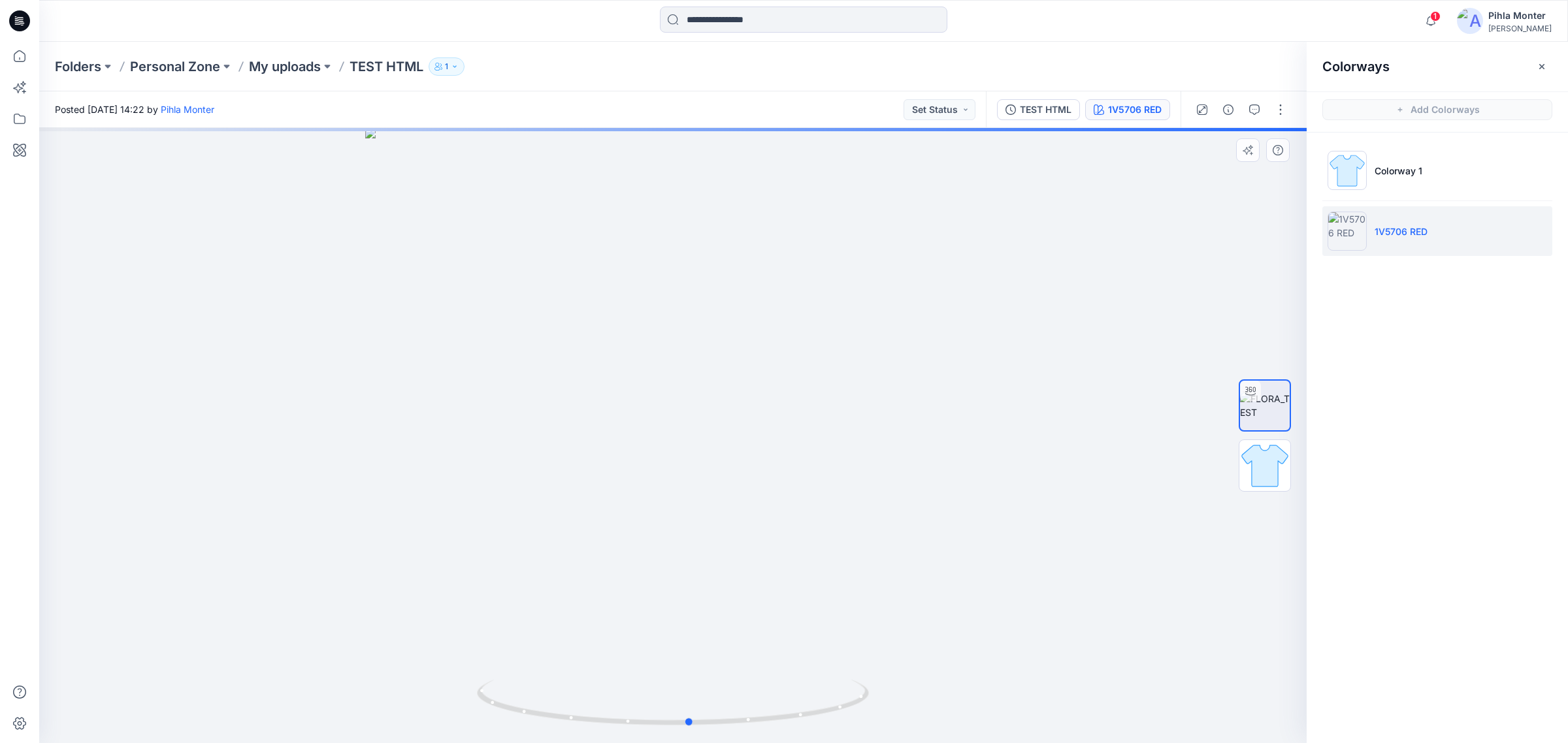
drag, startPoint x: 673, startPoint y: 726, endPoint x: 922, endPoint y: 658, distance: 258.1
click at [691, 695] on icon at bounding box center [675, 704] width 395 height 49
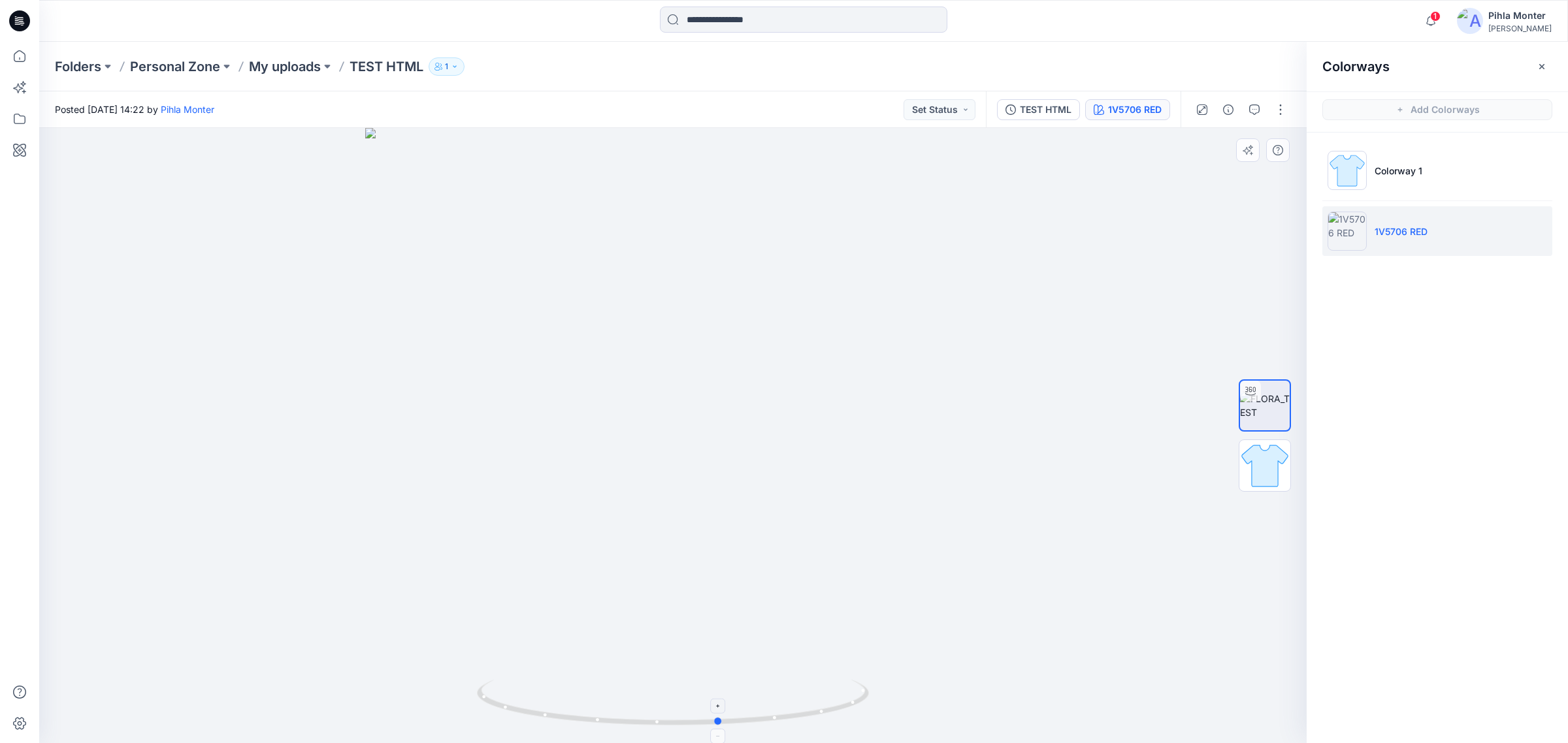
drag, startPoint x: 690, startPoint y: 723, endPoint x: 716, endPoint y: 714, distance: 27.5
click at [716, 714] on icon at bounding box center [675, 704] width 395 height 49
click at [1431, 16] on icon "button" at bounding box center [1431, 20] width 25 height 26
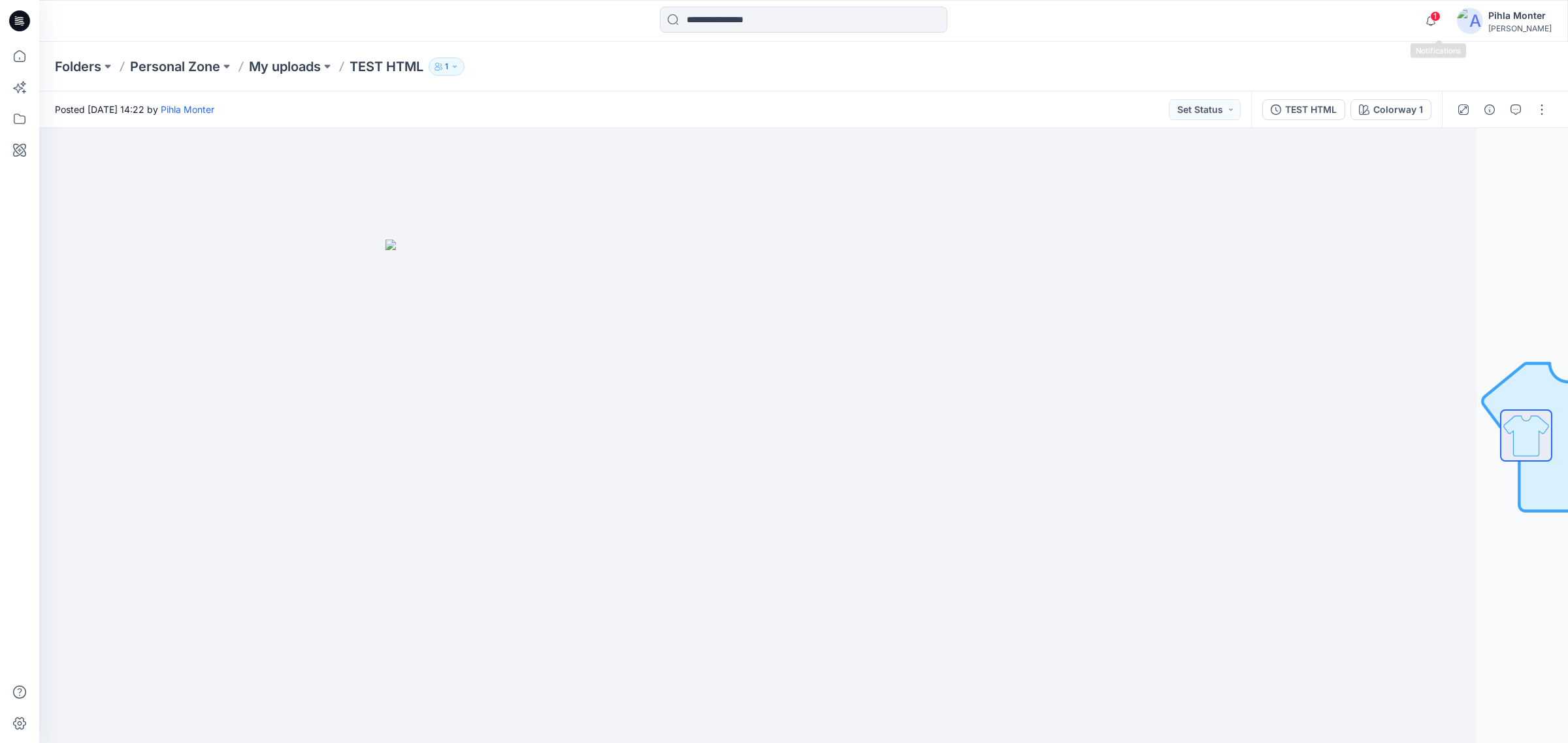
click at [1441, 14] on span "1" at bounding box center [1435, 16] width 10 height 10
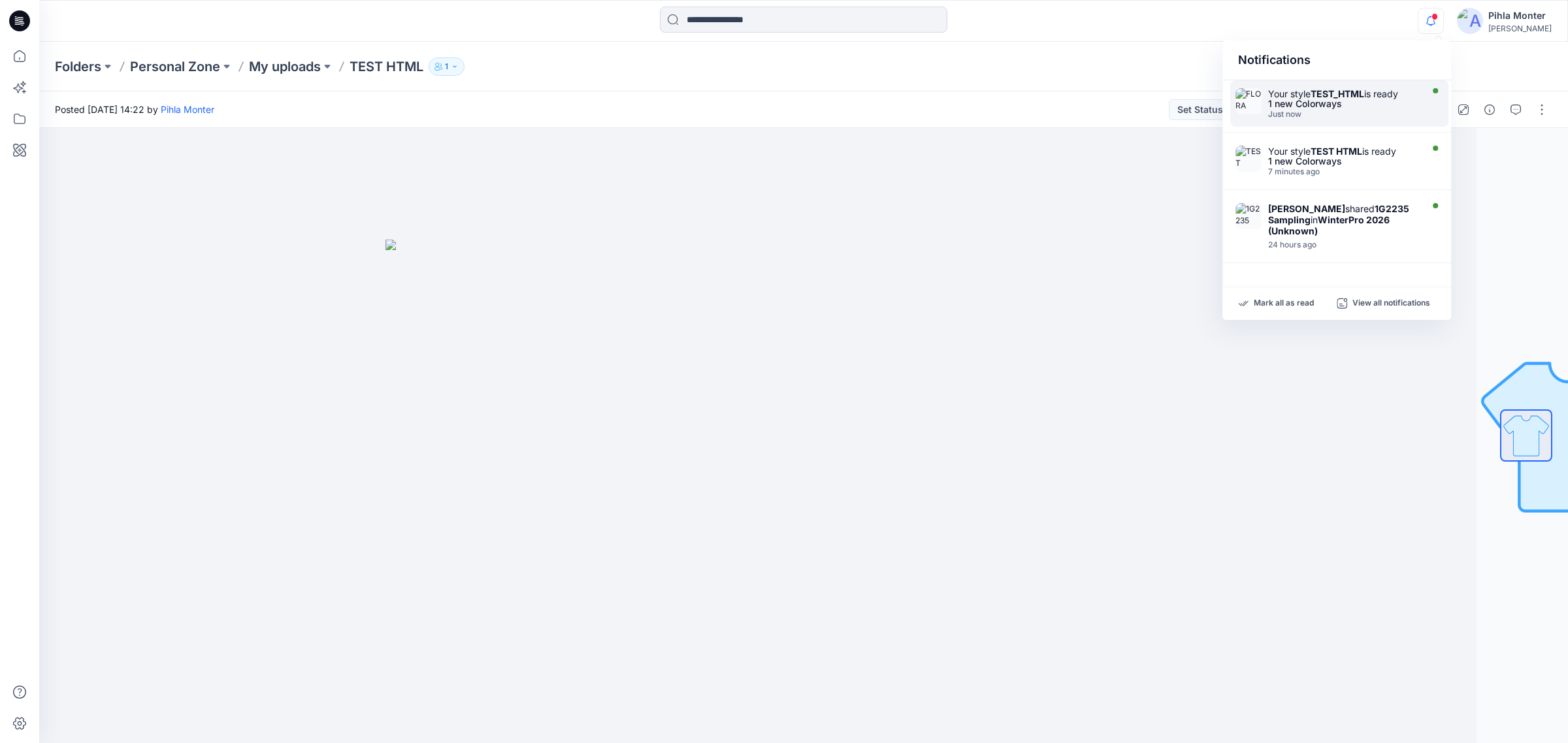
click at [1356, 108] on div "1 new Colorways" at bounding box center [1343, 104] width 150 height 9
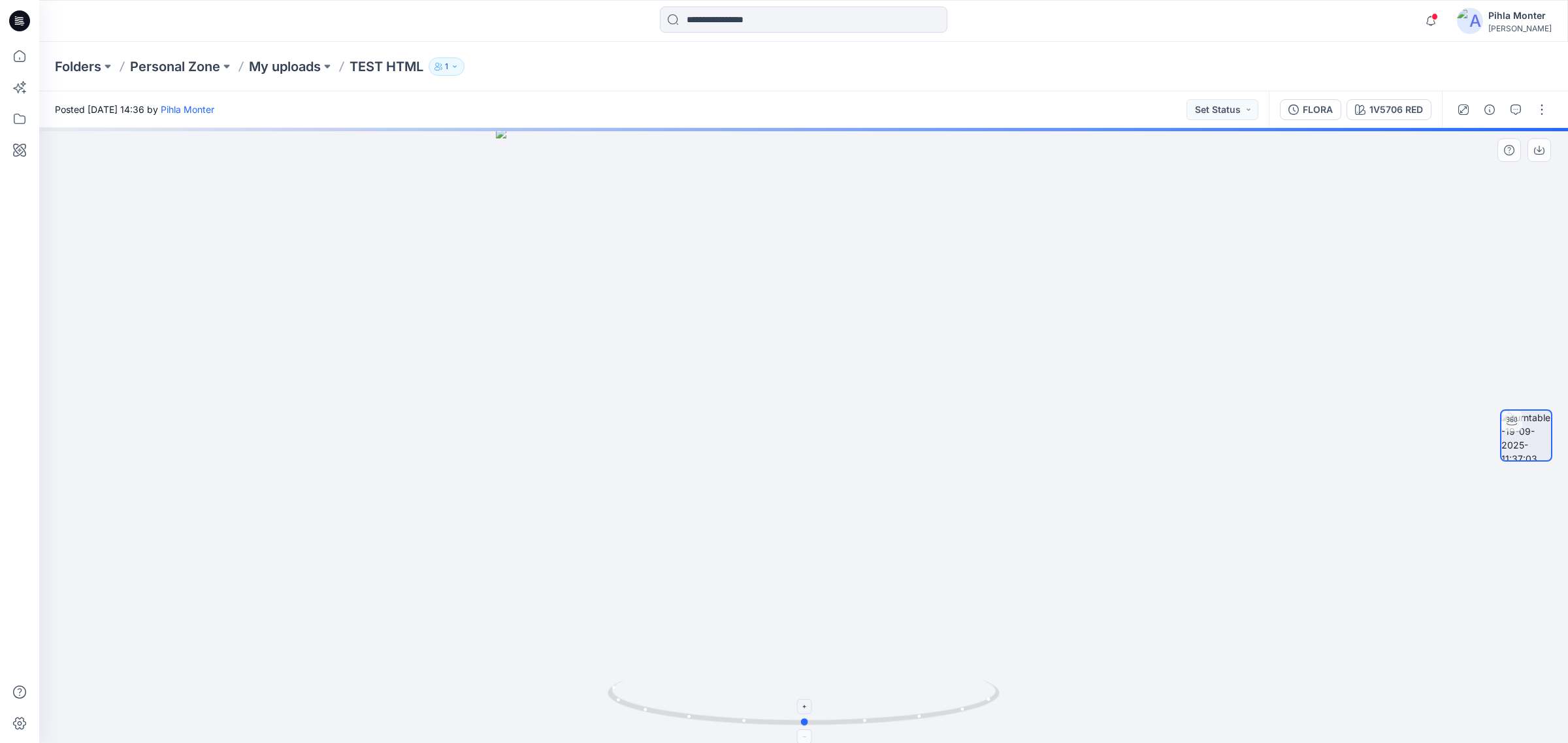
drag, startPoint x: 804, startPoint y: 723, endPoint x: 805, endPoint y: 706, distance: 17.0
click at [805, 706] on icon at bounding box center [805, 704] width 395 height 49
click at [1427, 14] on icon "button" at bounding box center [1431, 20] width 25 height 26
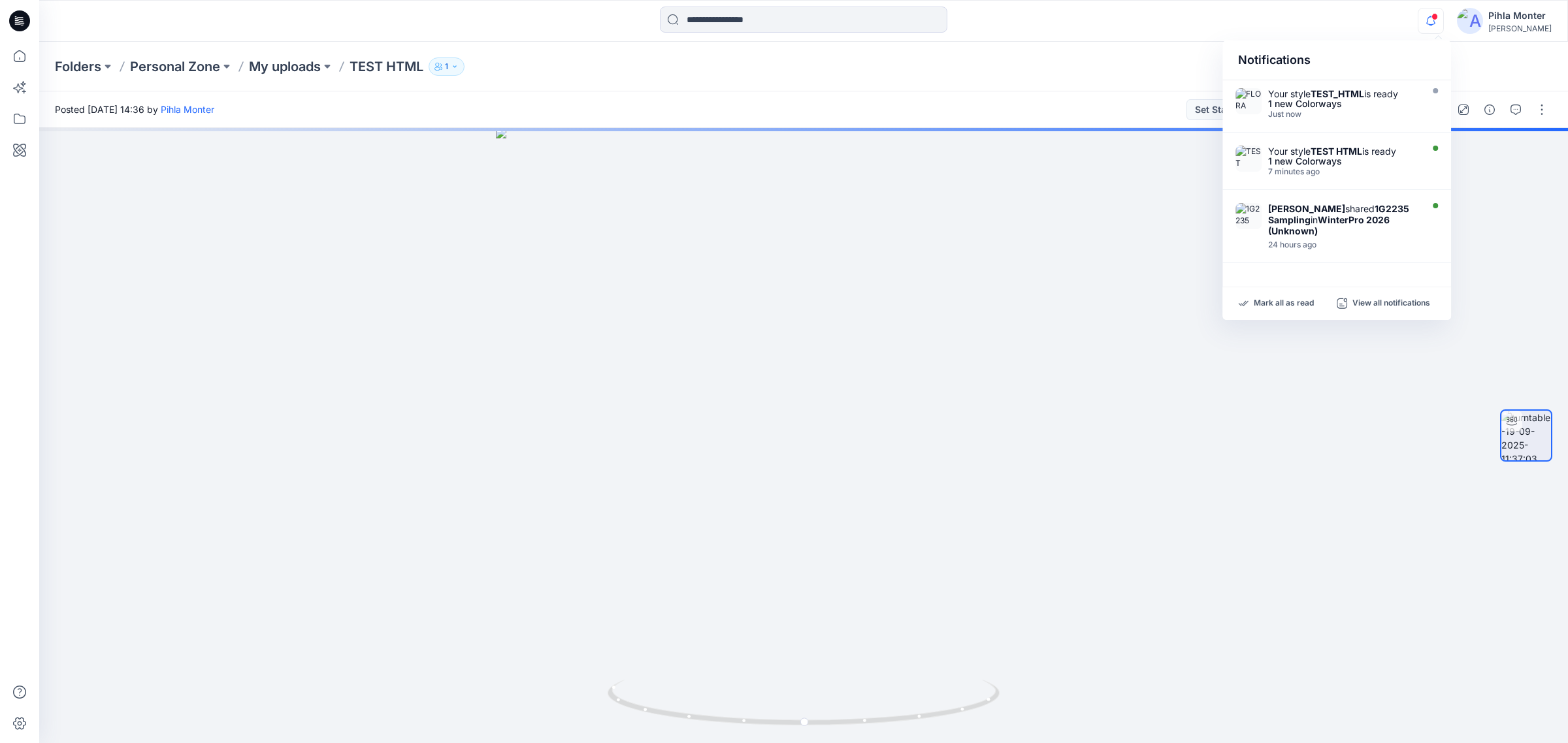
click at [873, 82] on div "Folders Personal Zone My uploads TEST HTML 1" at bounding box center [804, 67] width 1529 height 50
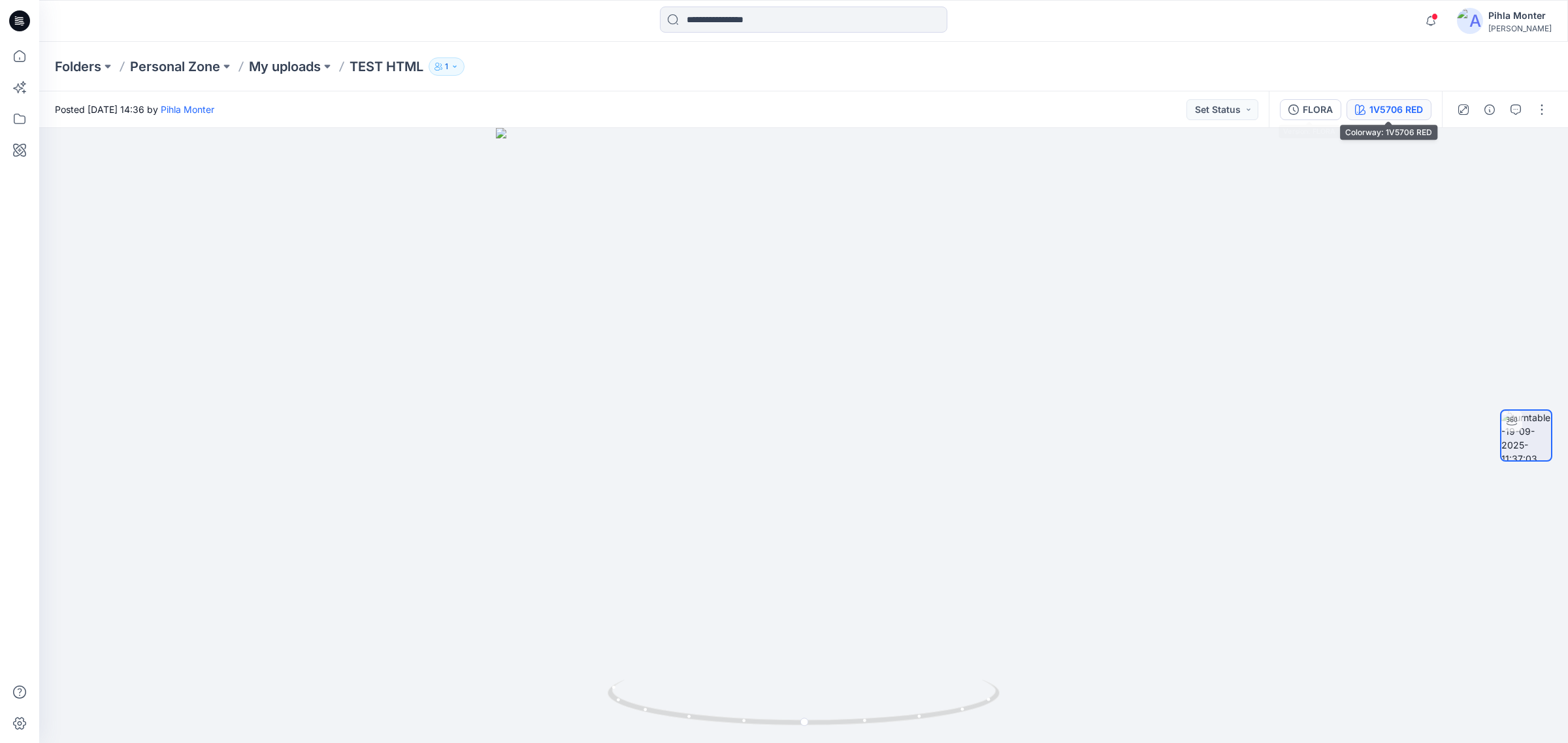
click at [1388, 112] on div "1V5706 RED" at bounding box center [1396, 109] width 54 height 14
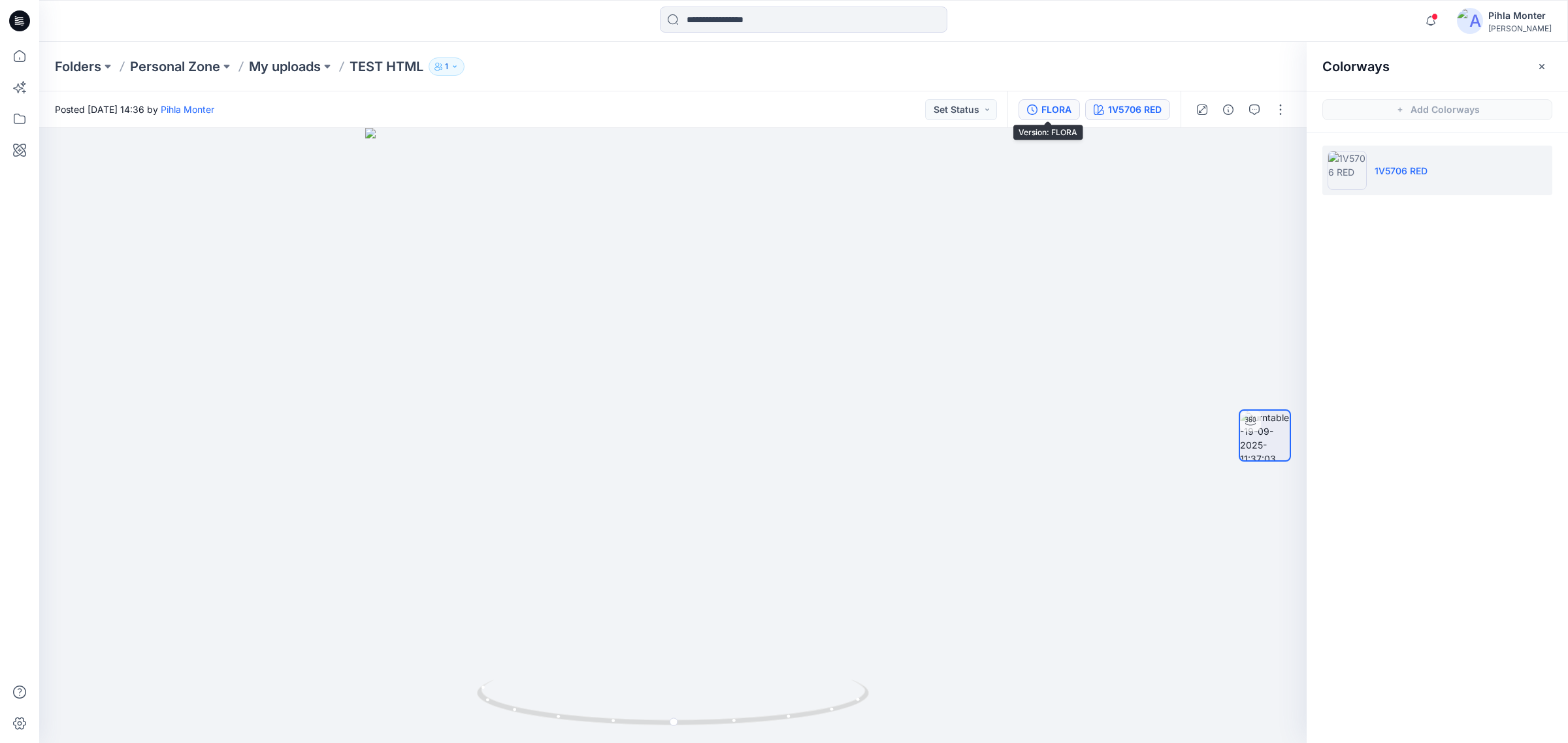
click at [1034, 113] on icon "button" at bounding box center [1032, 109] width 10 height 10
click at [289, 73] on p "My uploads" at bounding box center [285, 66] width 72 height 18
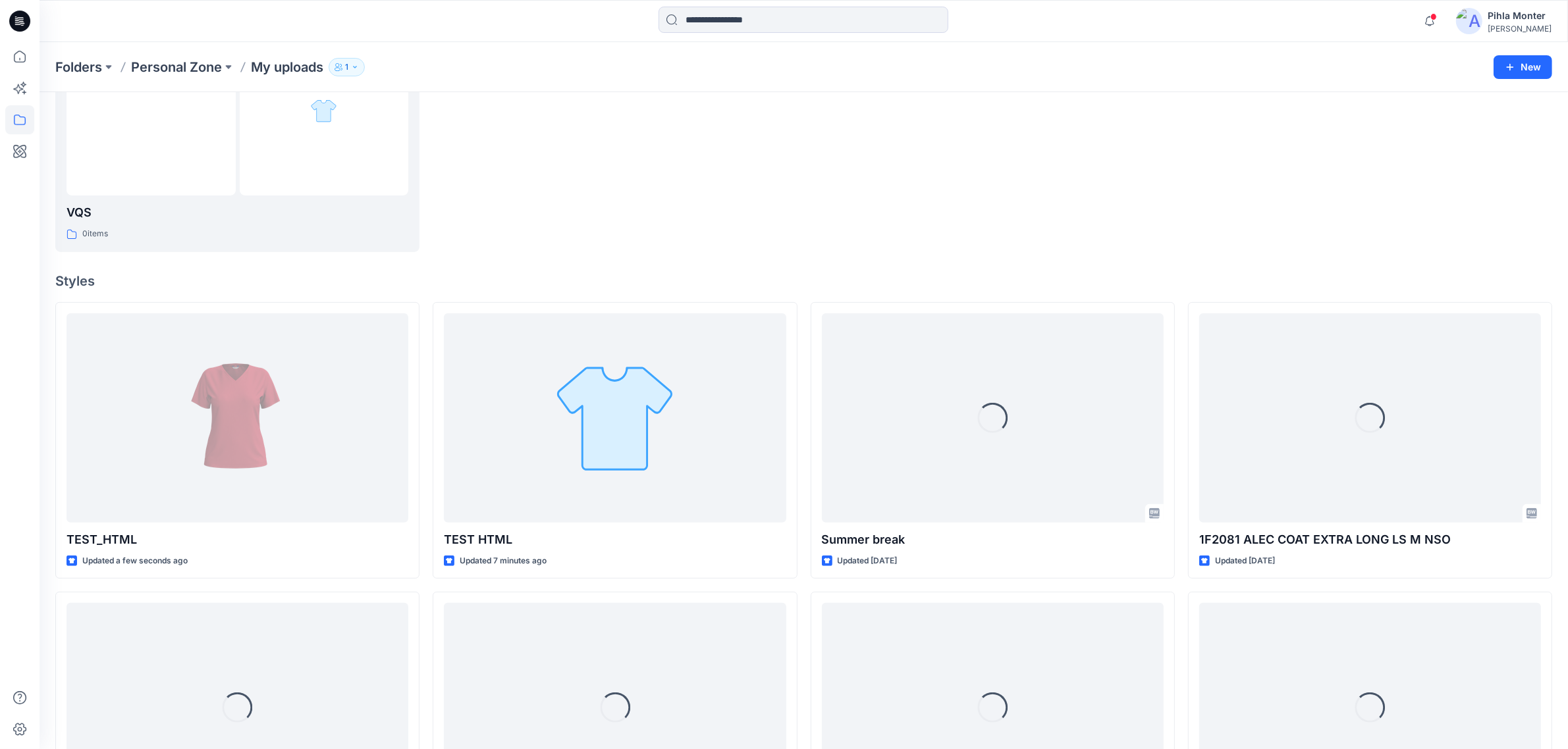
scroll to position [329, 0]
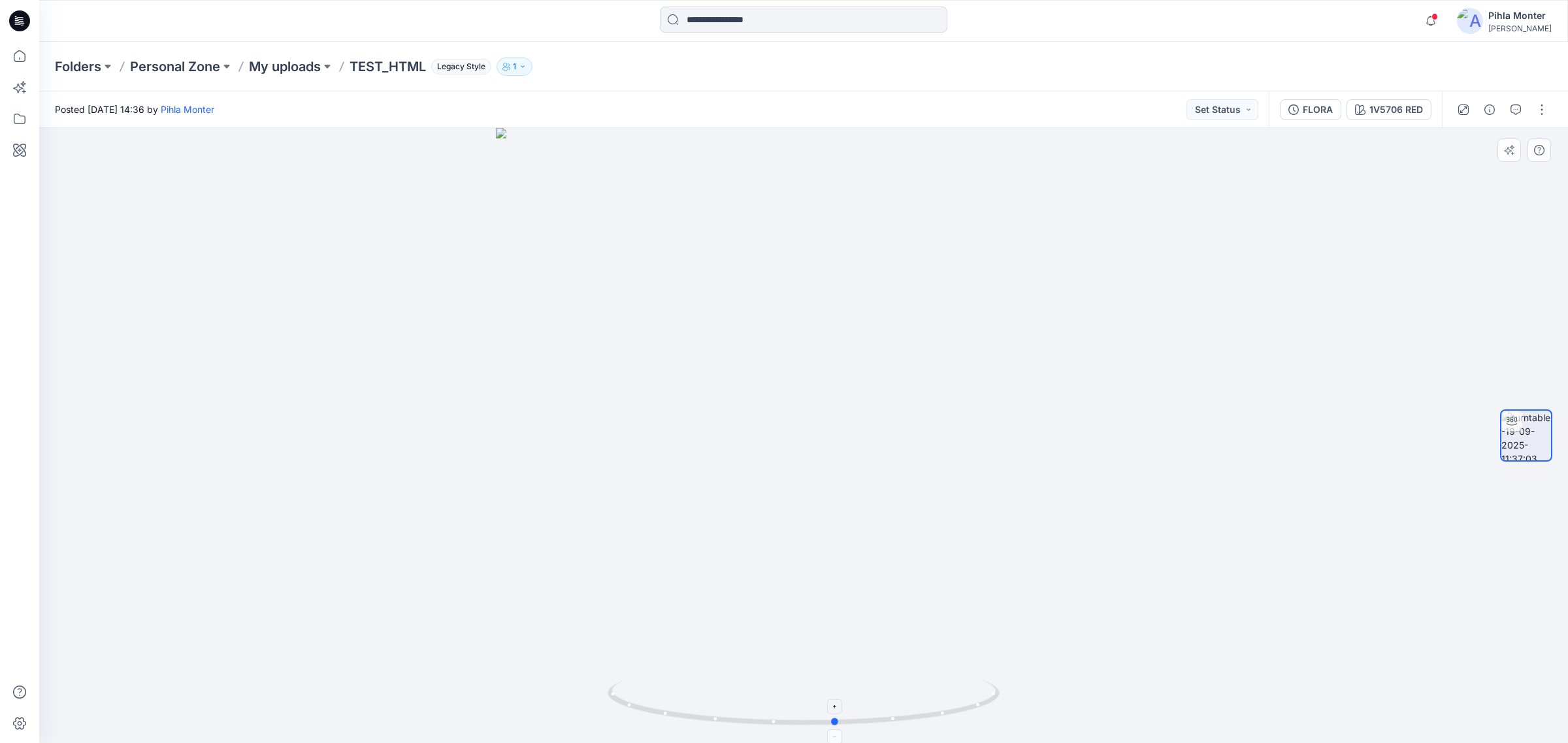
drag, startPoint x: 801, startPoint y: 722, endPoint x: 834, endPoint y: 706, distance: 36.7
click at [834, 706] on icon at bounding box center [805, 704] width 395 height 49
drag, startPoint x: 823, startPoint y: 279, endPoint x: 843, endPoint y: 539, distance: 260.8
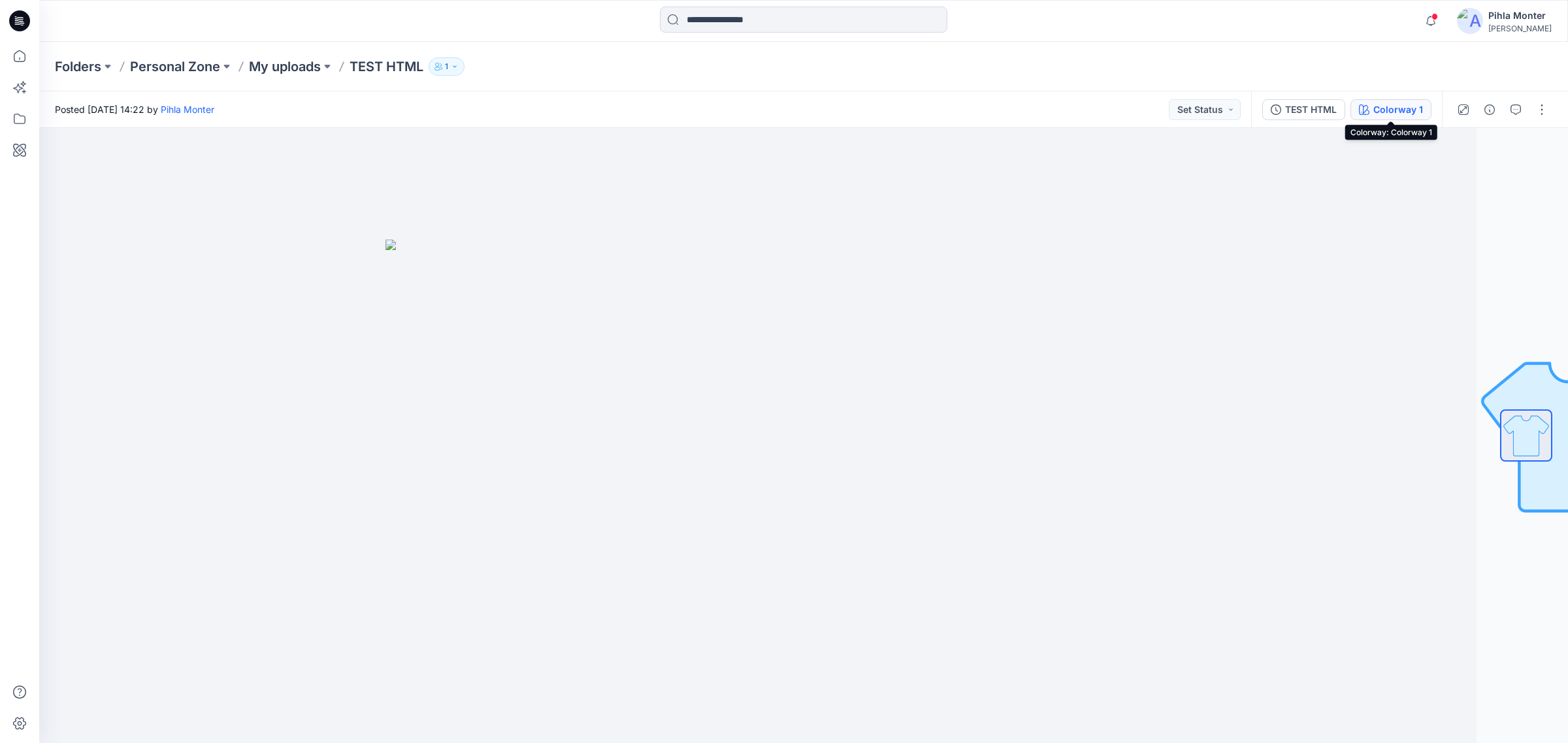
click at [1361, 108] on icon "button" at bounding box center [1363, 109] width 10 height 10
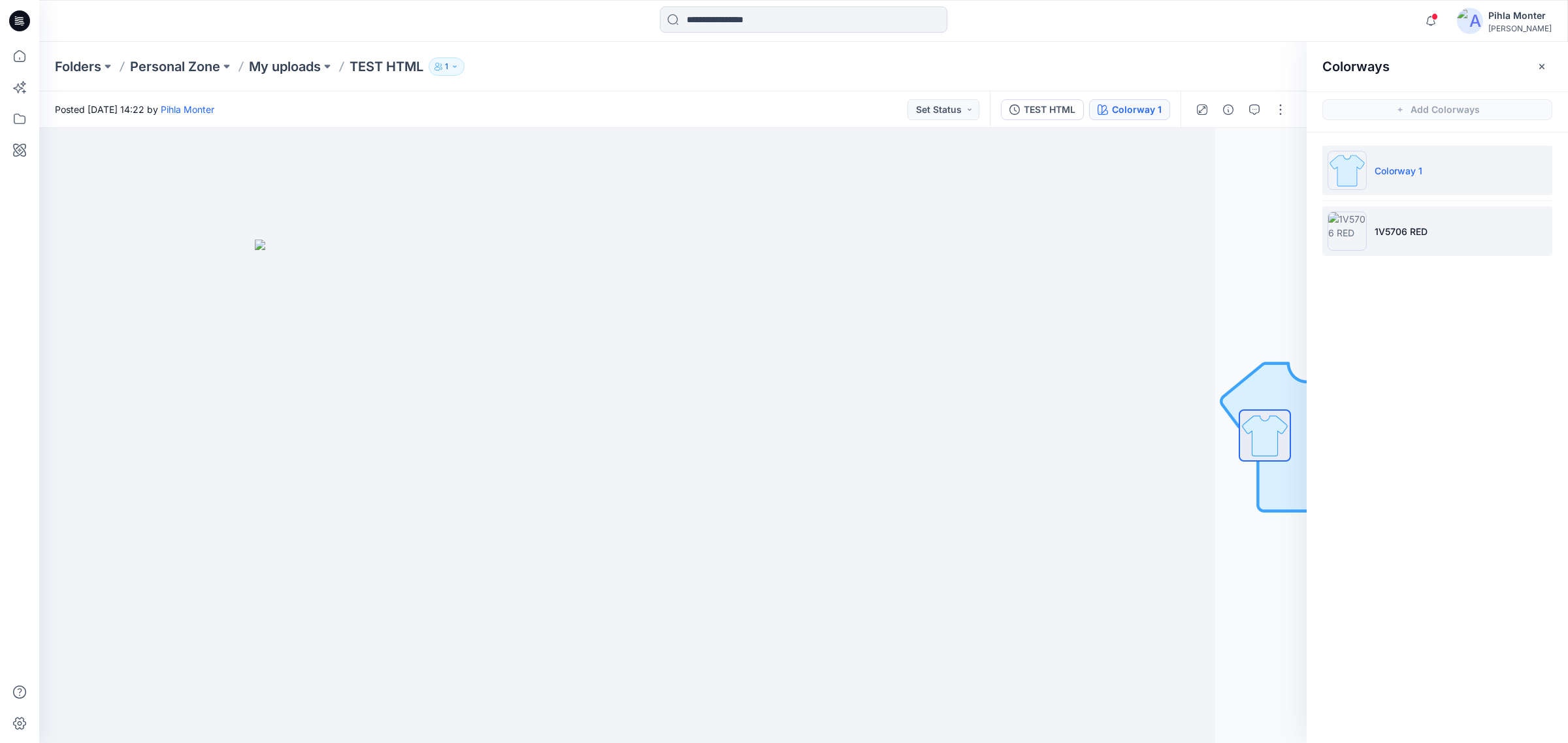
click at [1403, 227] on p "1V5706 RED" at bounding box center [1402, 232] width 53 height 14
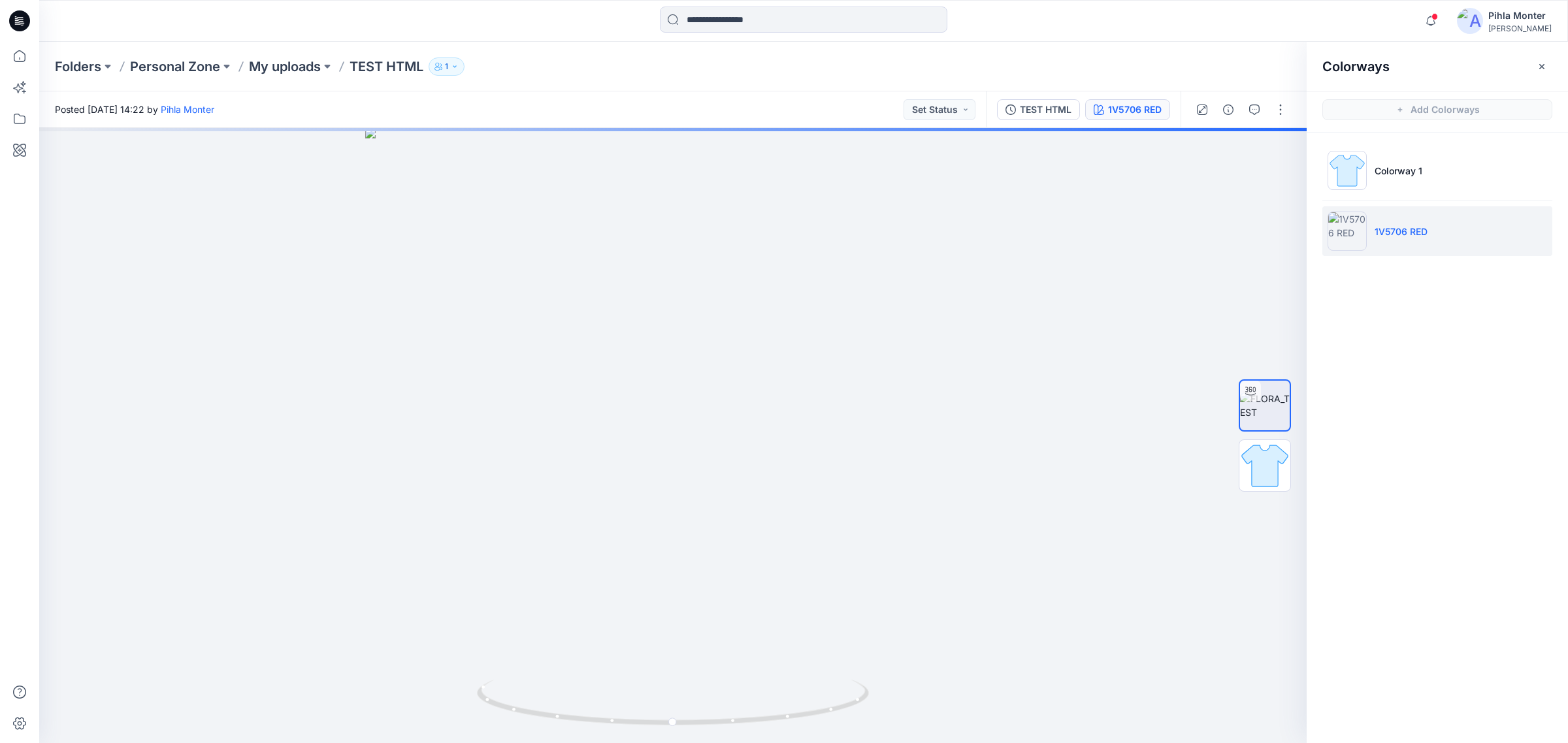
click at [650, 66] on div "Folders Personal Zone My uploads TEST HTML 1" at bounding box center [752, 66] width 1395 height 18
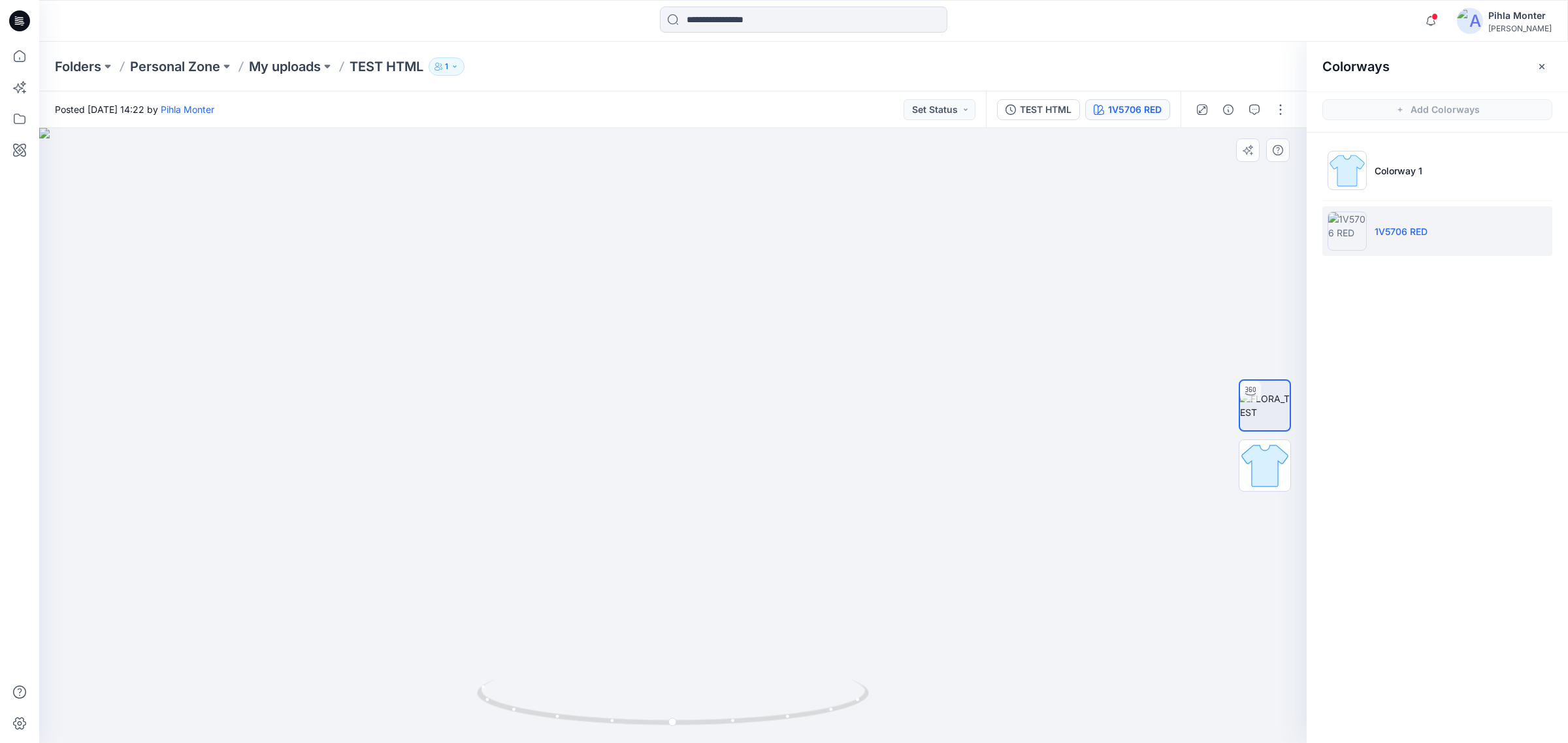
drag, startPoint x: 677, startPoint y: 208, endPoint x: 711, endPoint y: 621, distance: 414.4
